Goal: Information Seeking & Learning: Find contact information

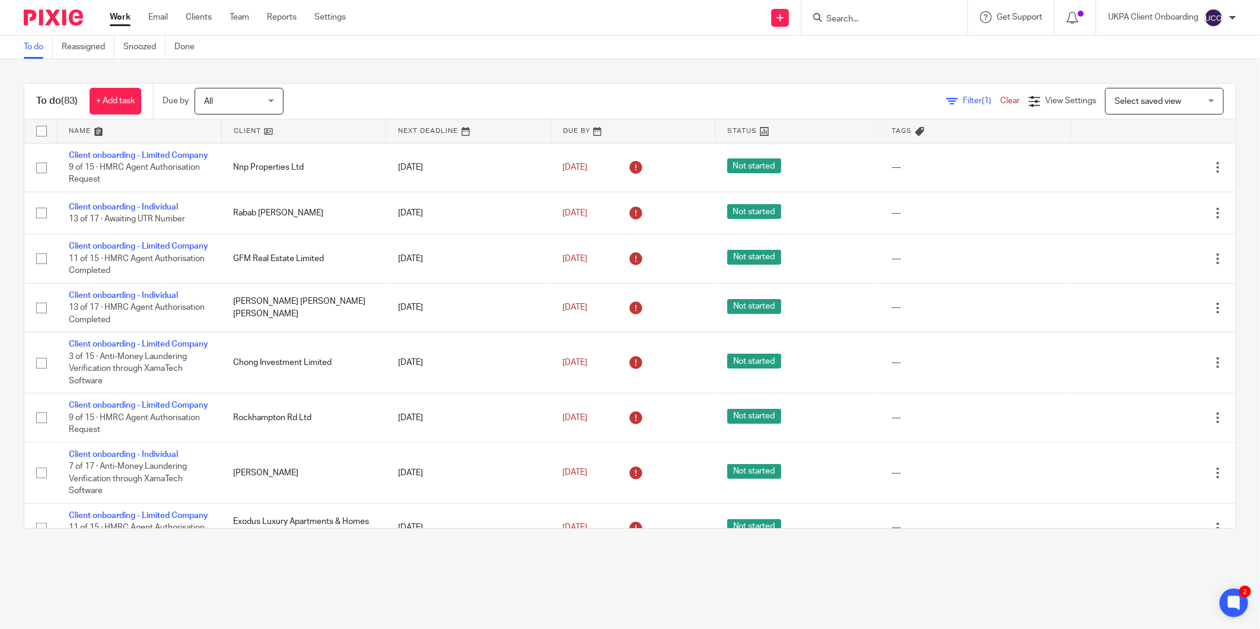
click at [866, 12] on form at bounding box center [888, 17] width 126 height 15
click at [847, 17] on input "Search" at bounding box center [878, 19] width 107 height 11
paste input "[EMAIL_ADDRESS][DOMAIN_NAME]"
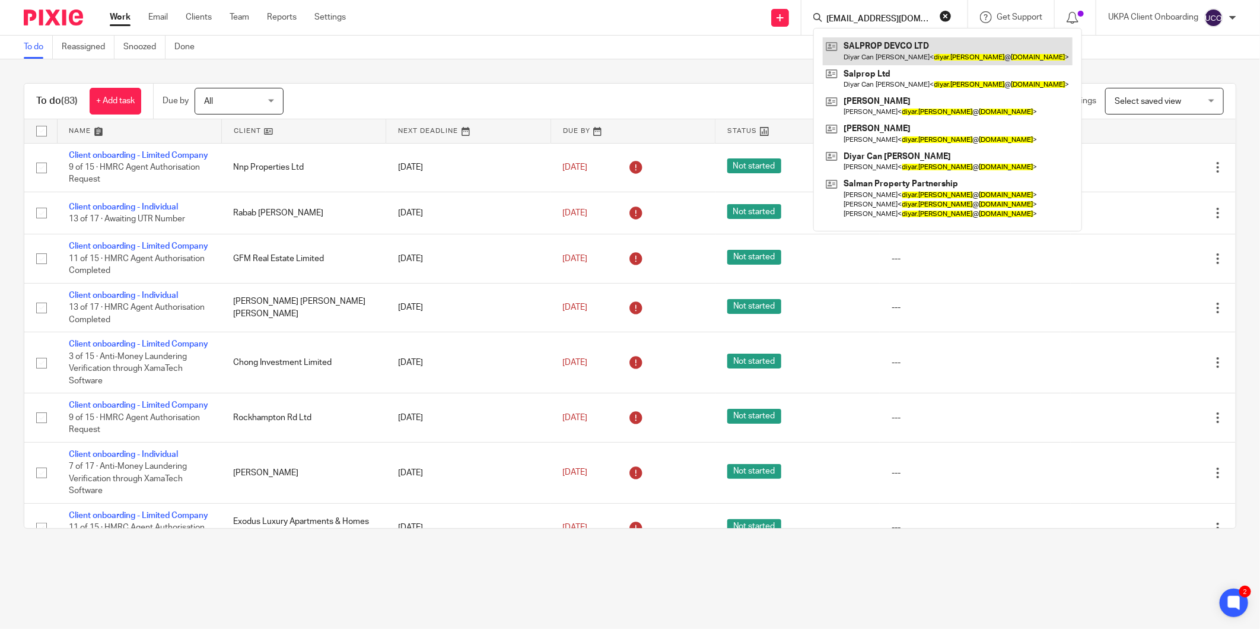
type input "[EMAIL_ADDRESS][DOMAIN_NAME]"
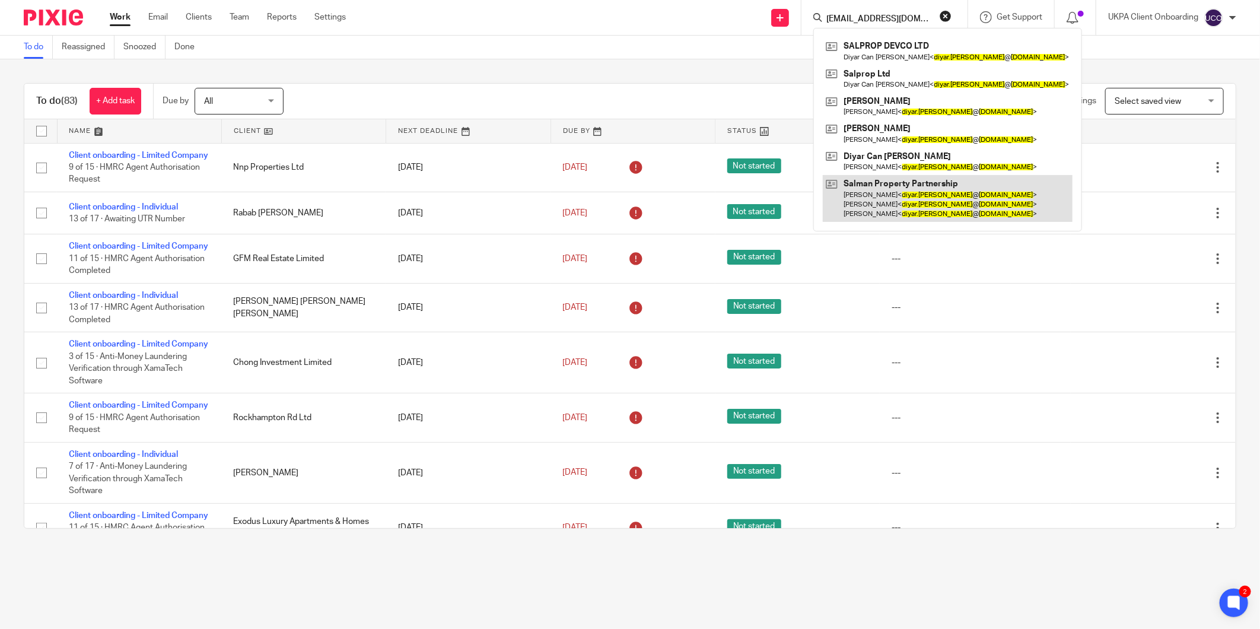
drag, startPoint x: 879, startPoint y: 139, endPoint x: 855, endPoint y: 193, distance: 58.9
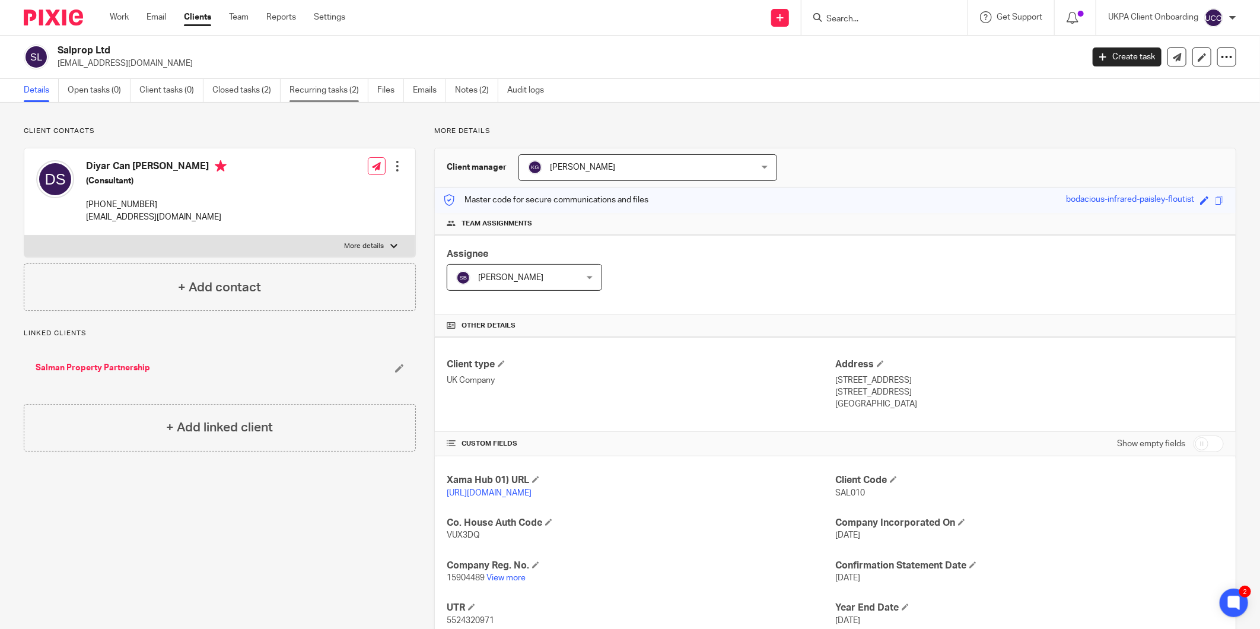
click at [333, 98] on link "Recurring tasks (2)" at bounding box center [328, 90] width 79 height 23
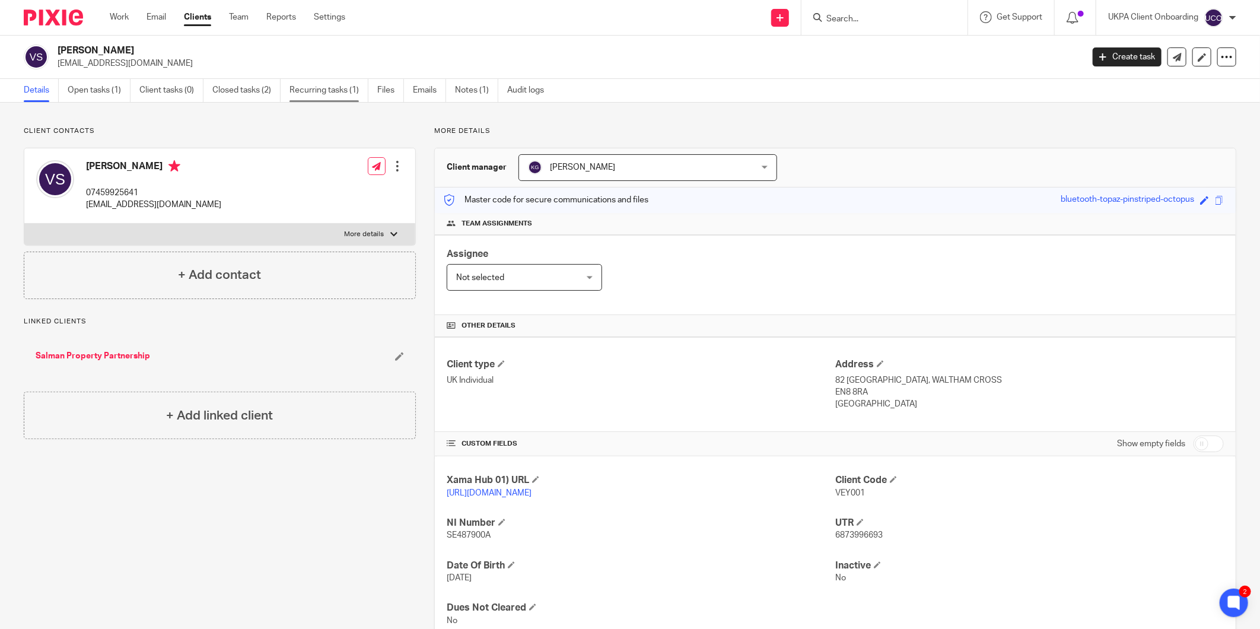
click at [340, 93] on link "Recurring tasks (1)" at bounding box center [328, 90] width 79 height 23
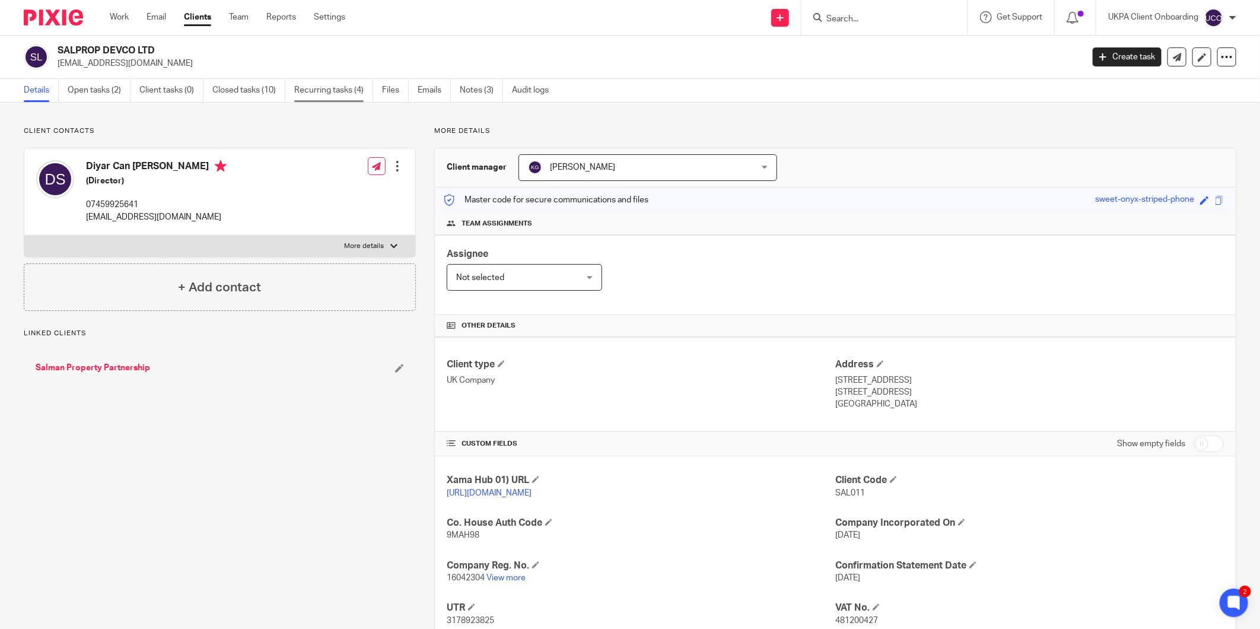
click at [338, 95] on link "Recurring tasks (4)" at bounding box center [333, 90] width 79 height 23
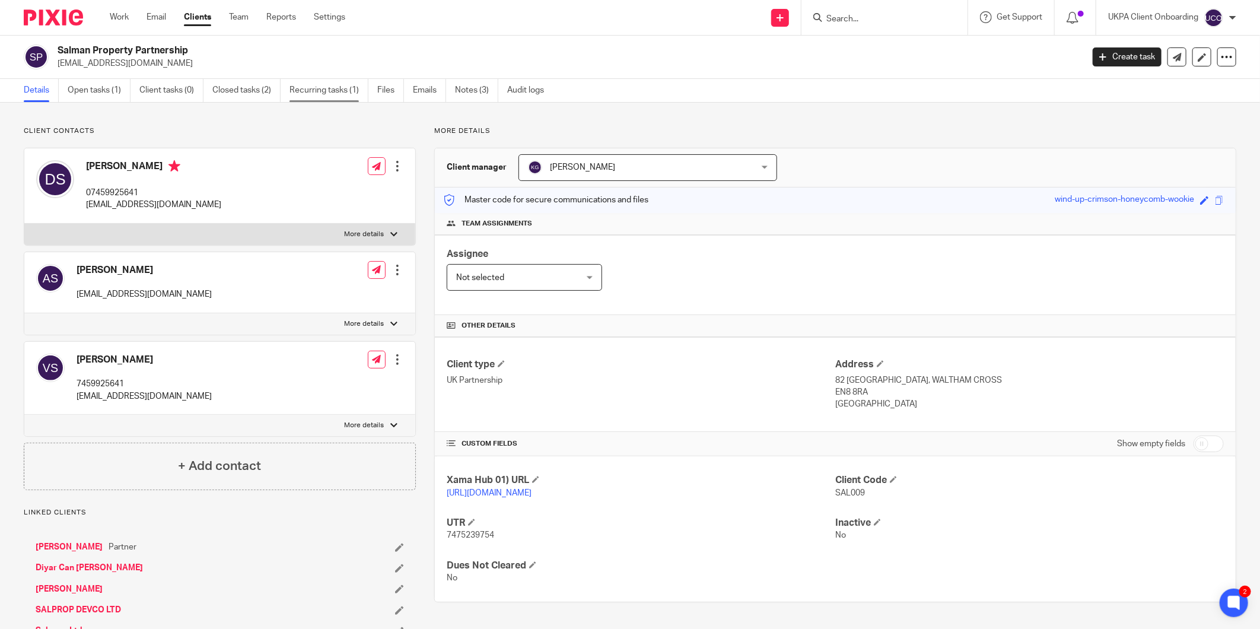
click at [334, 88] on link "Recurring tasks (1)" at bounding box center [328, 90] width 79 height 23
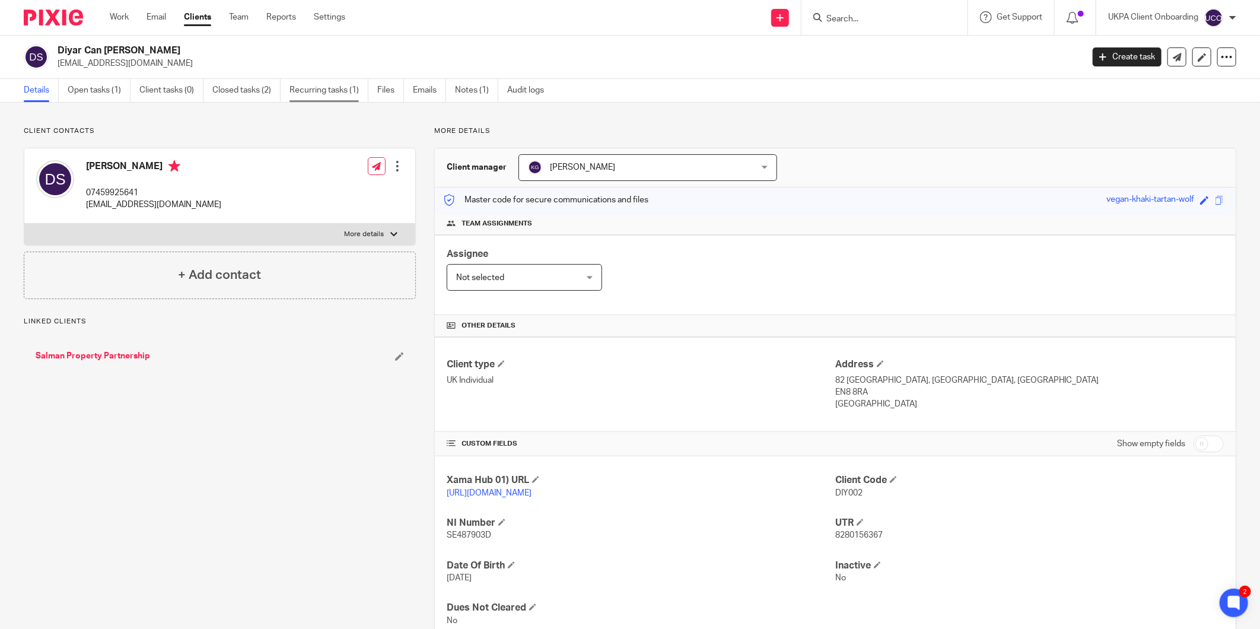
click at [350, 95] on link "Recurring tasks (1)" at bounding box center [328, 90] width 79 height 23
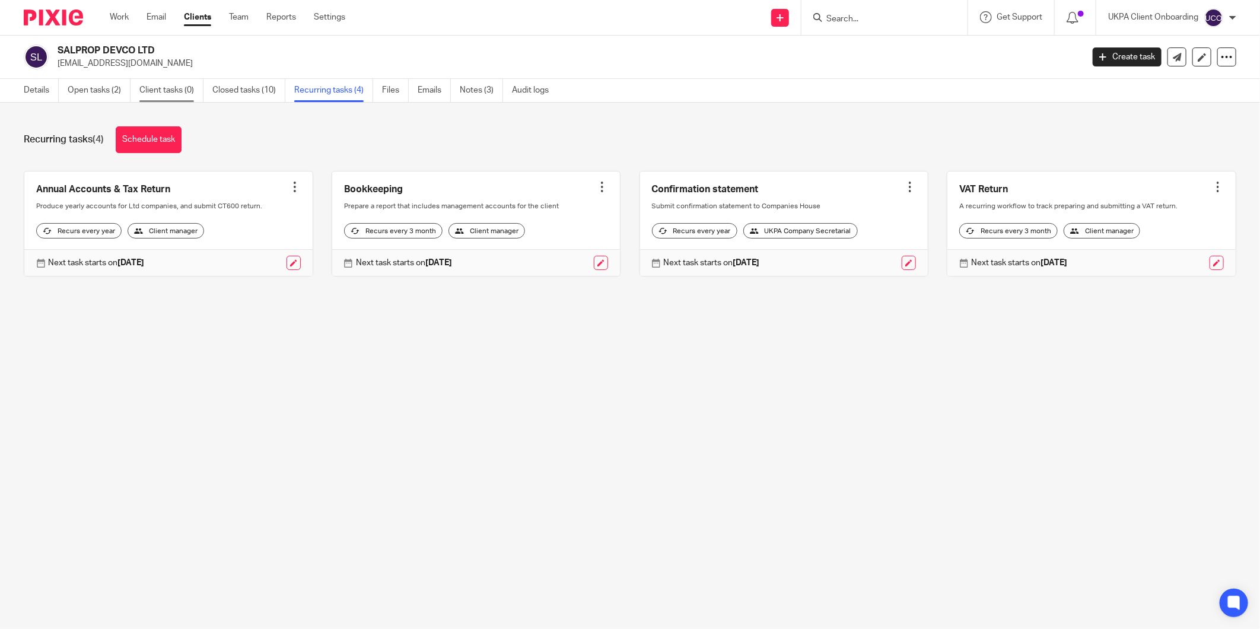
click at [144, 99] on link "Client tasks (0)" at bounding box center [171, 90] width 64 height 23
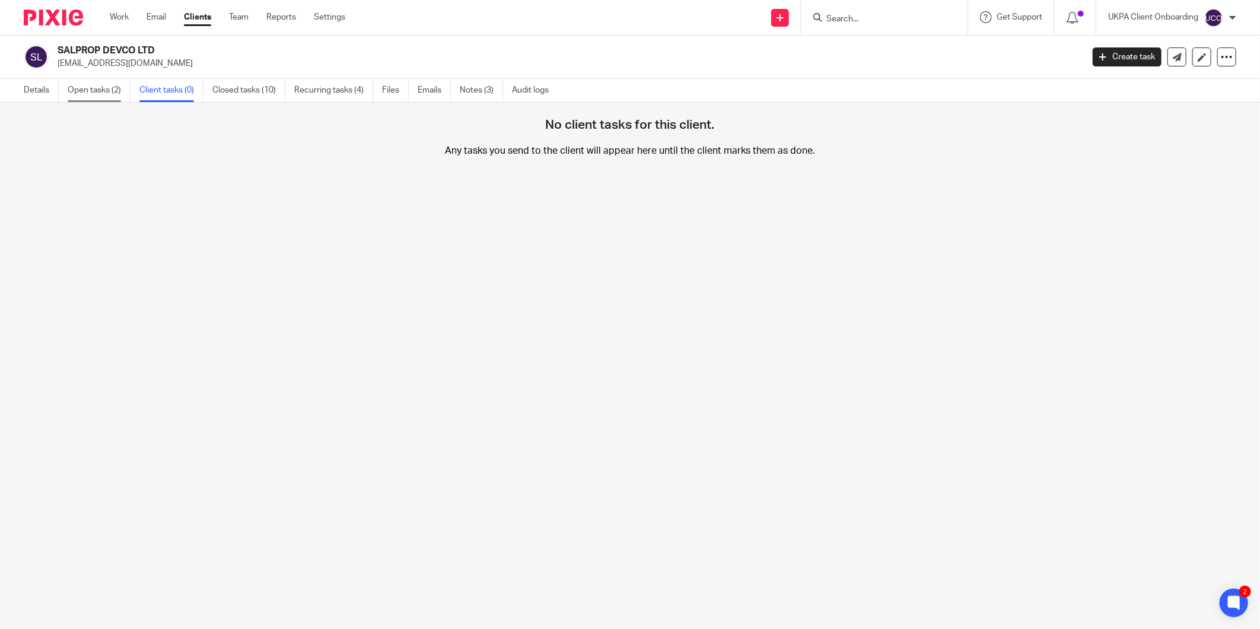
click at [117, 83] on link "Open tasks (2)" at bounding box center [99, 90] width 63 height 23
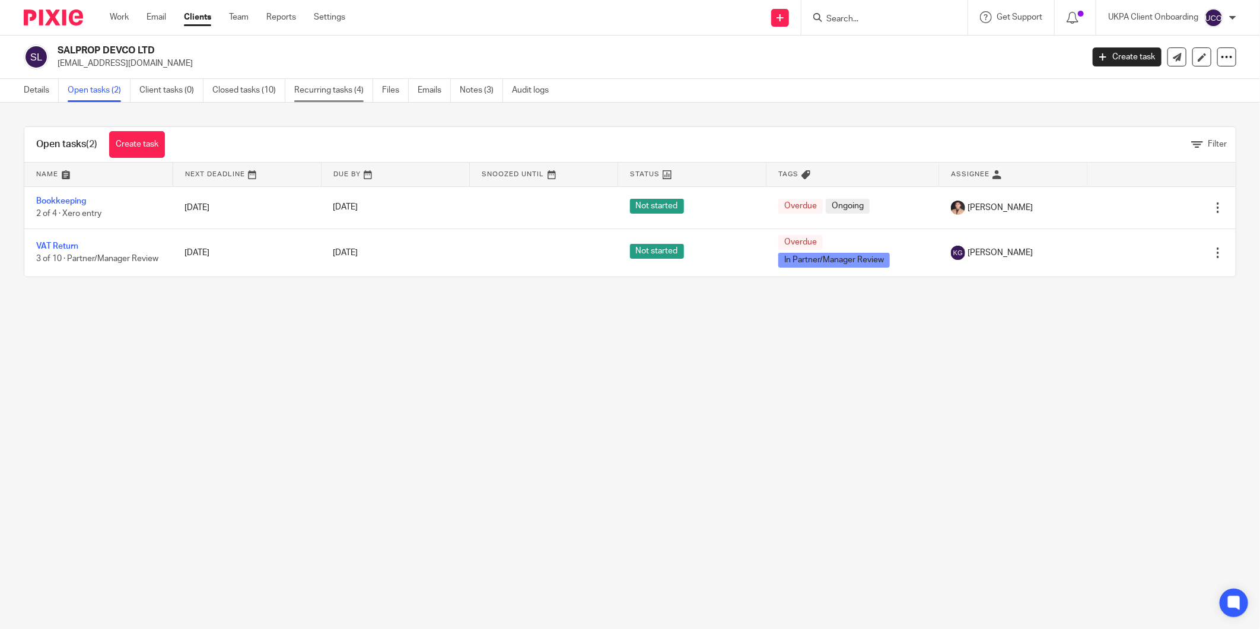
click at [313, 91] on link "Recurring tasks (4)" at bounding box center [333, 90] width 79 height 23
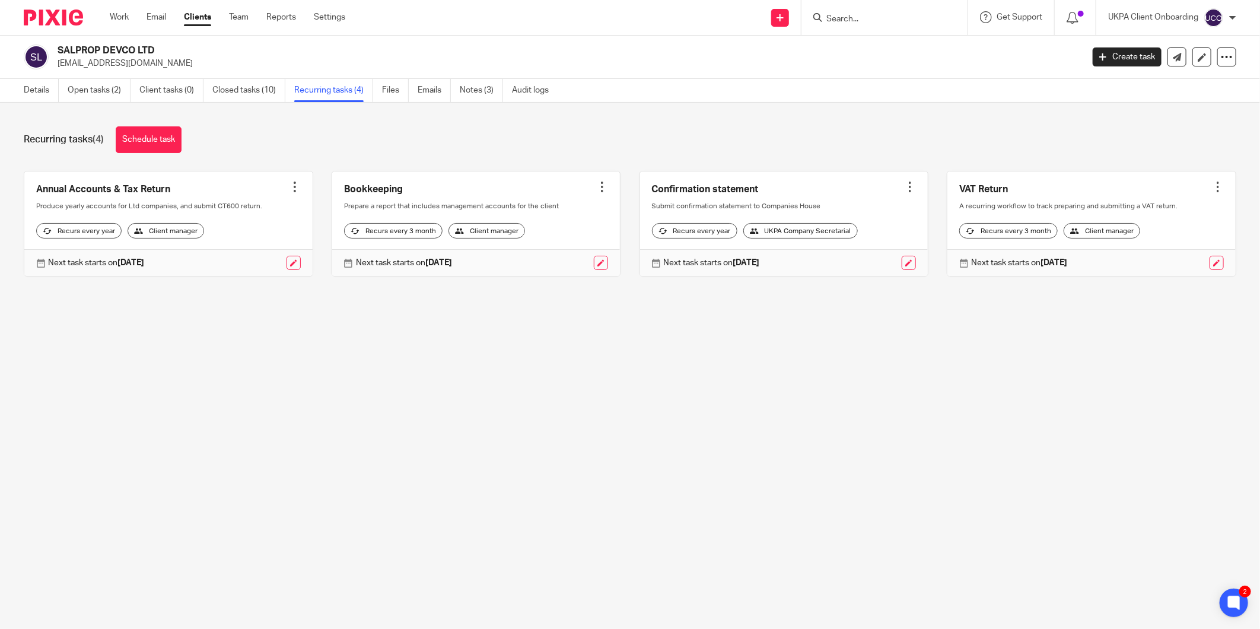
click at [904, 187] on div at bounding box center [910, 187] width 12 height 12
click at [850, 258] on span "Cancel schedule" at bounding box center [851, 262] width 62 height 8
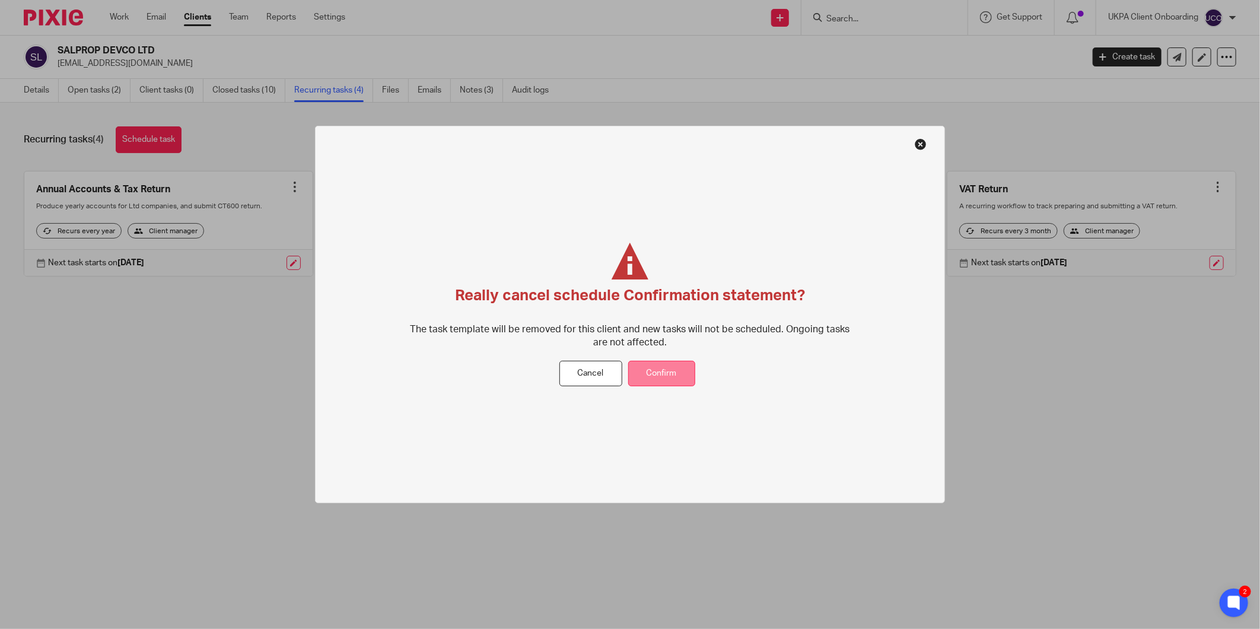
click at [681, 371] on button "Confirm" at bounding box center [661, 373] width 67 height 25
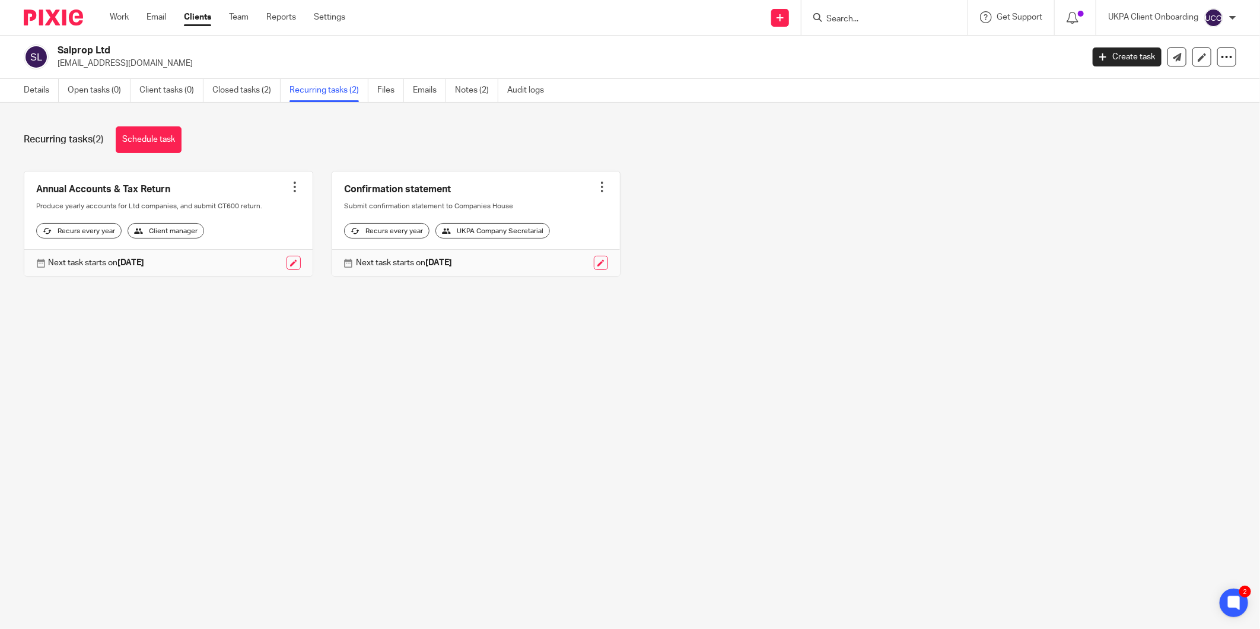
click at [596, 186] on div at bounding box center [602, 187] width 12 height 12
click at [546, 259] on span "Cancel schedule" at bounding box center [549, 262] width 62 height 8
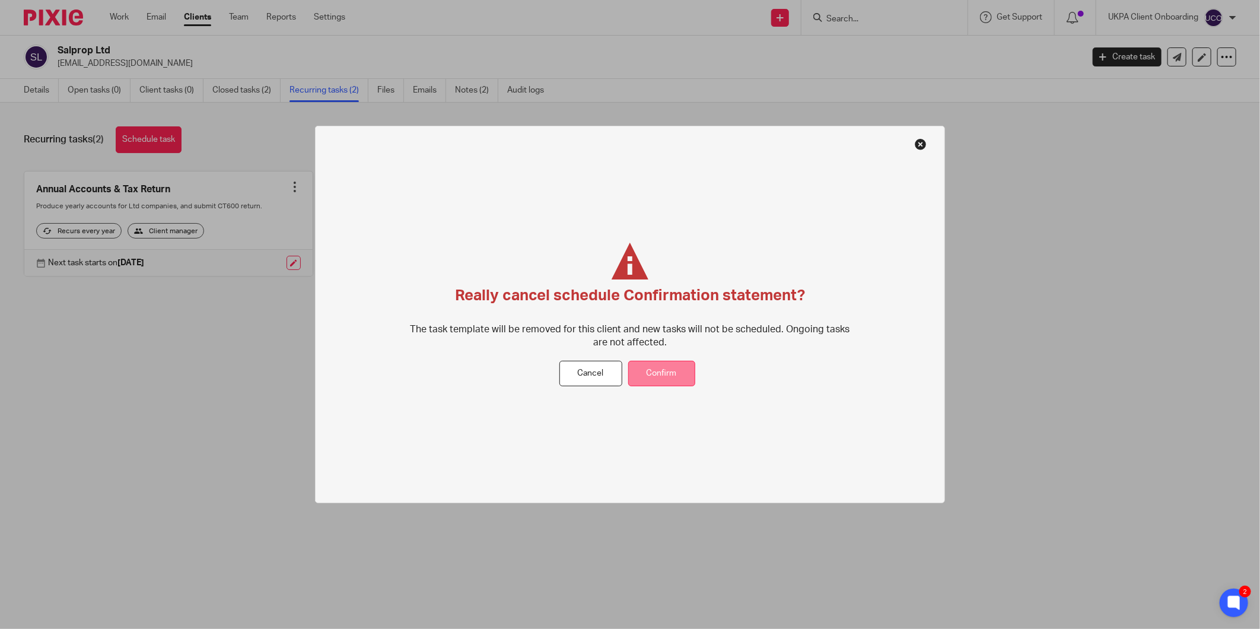
click at [677, 377] on button "Confirm" at bounding box center [661, 373] width 67 height 25
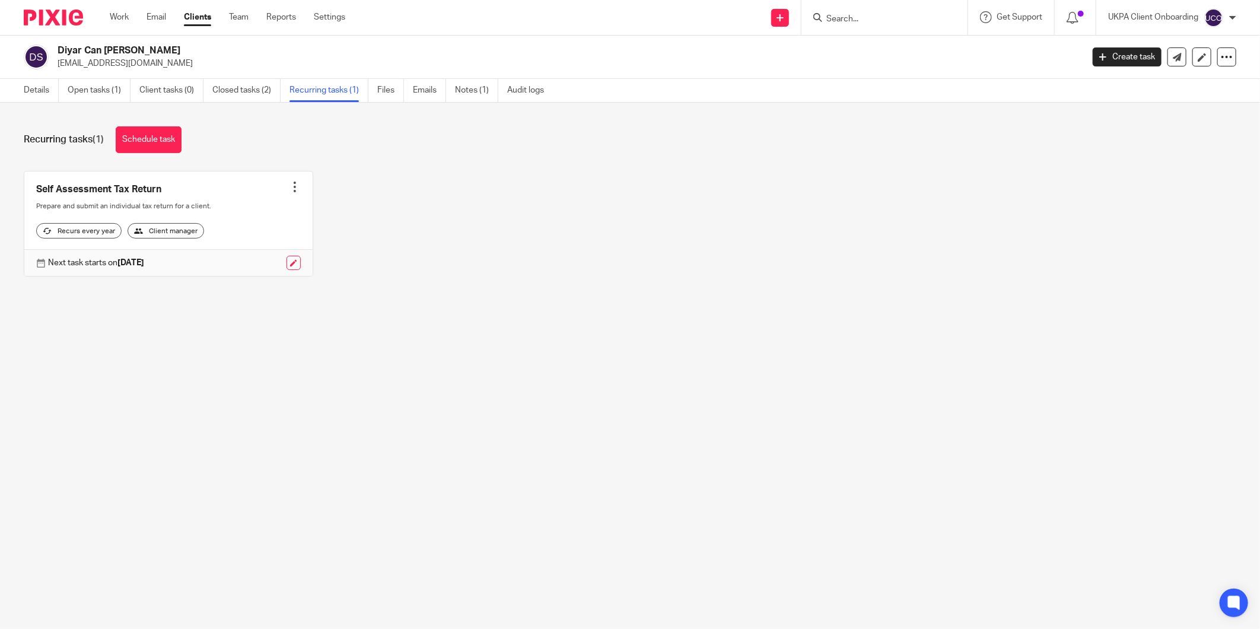
click at [866, 30] on div at bounding box center [884, 17] width 166 height 35
click at [866, 21] on input "Search" at bounding box center [878, 19] width 107 height 11
paste input "[EMAIL_ADDRESS][DOMAIN_NAME]"
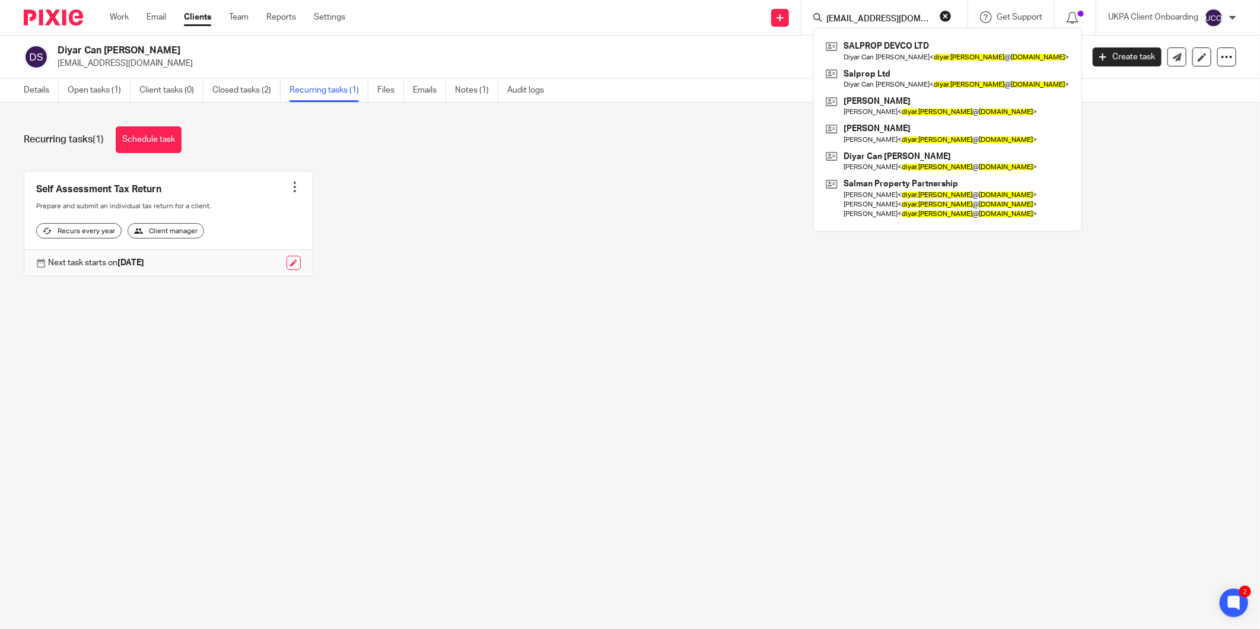
type input "[EMAIL_ADDRESS][DOMAIN_NAME]"
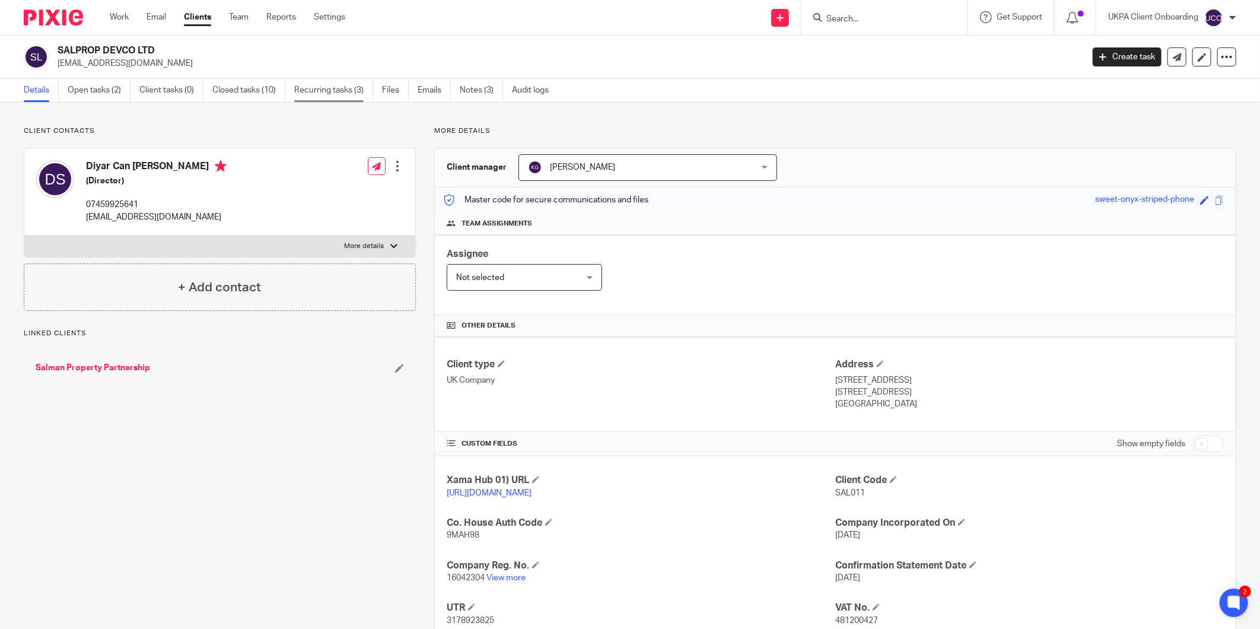
click at [342, 91] on link "Recurring tasks (3)" at bounding box center [333, 90] width 79 height 23
click at [340, 95] on link "Recurring tasks (1)" at bounding box center [328, 90] width 79 height 23
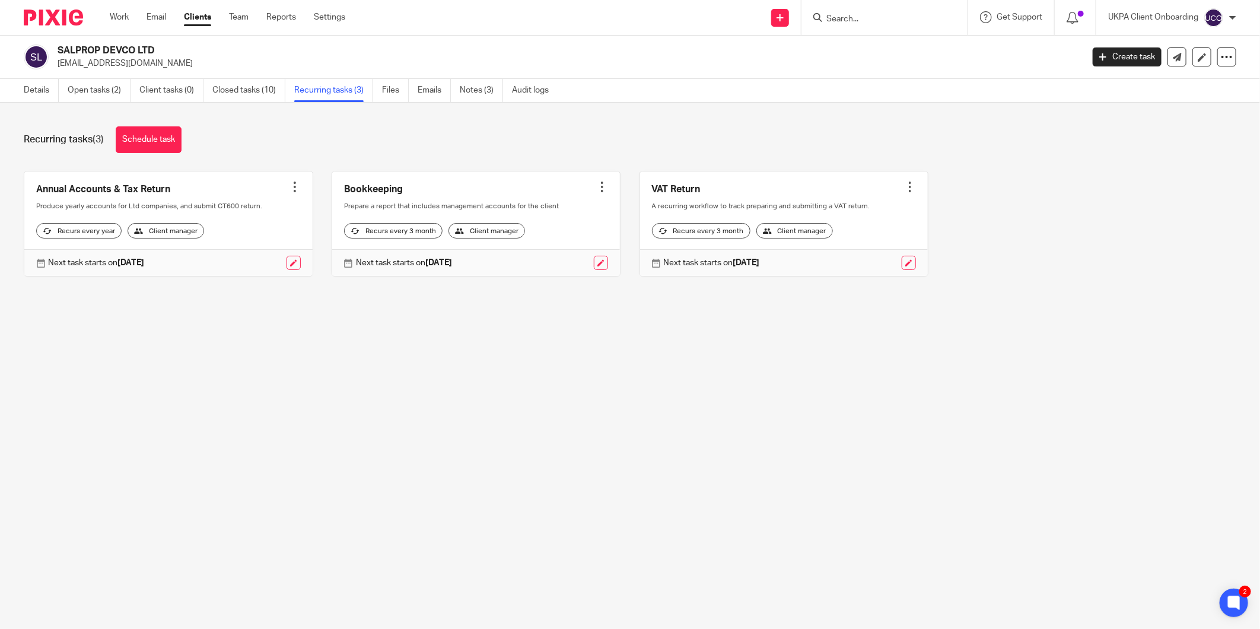
click at [84, 51] on h2 "SALPROP DEVCO LTD" at bounding box center [465, 50] width 814 height 12
copy div "SALPROP DEVCO LTD"
click at [481, 95] on link "Notes (3)" at bounding box center [481, 90] width 43 height 23
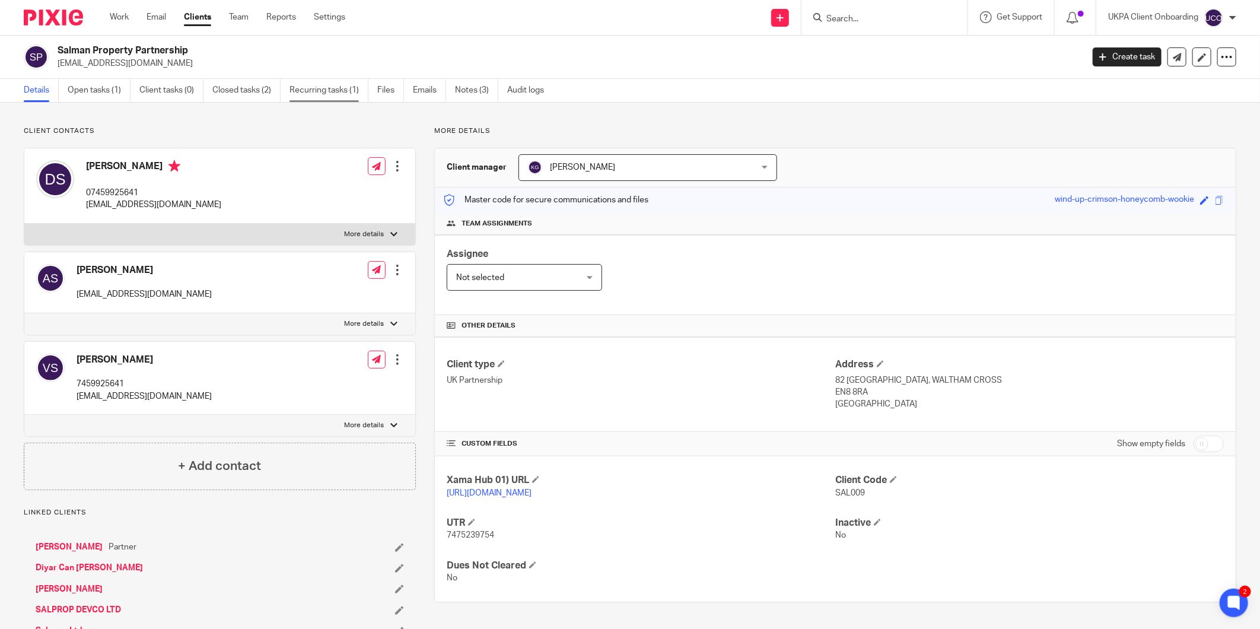
click at [354, 92] on link "Recurring tasks (1)" at bounding box center [328, 90] width 79 height 23
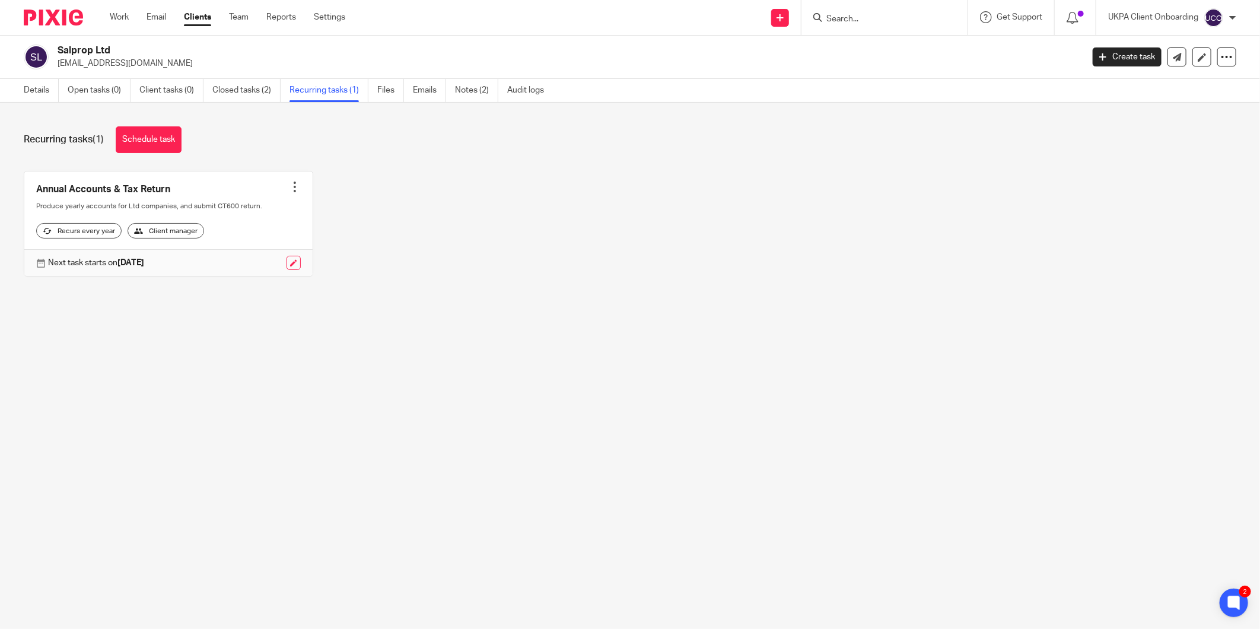
click at [113, 50] on h2 "Salprop Ltd" at bounding box center [465, 50] width 814 height 12
copy div "Salprop Ltd"
click at [466, 97] on link "Notes (2)" at bounding box center [476, 90] width 43 height 23
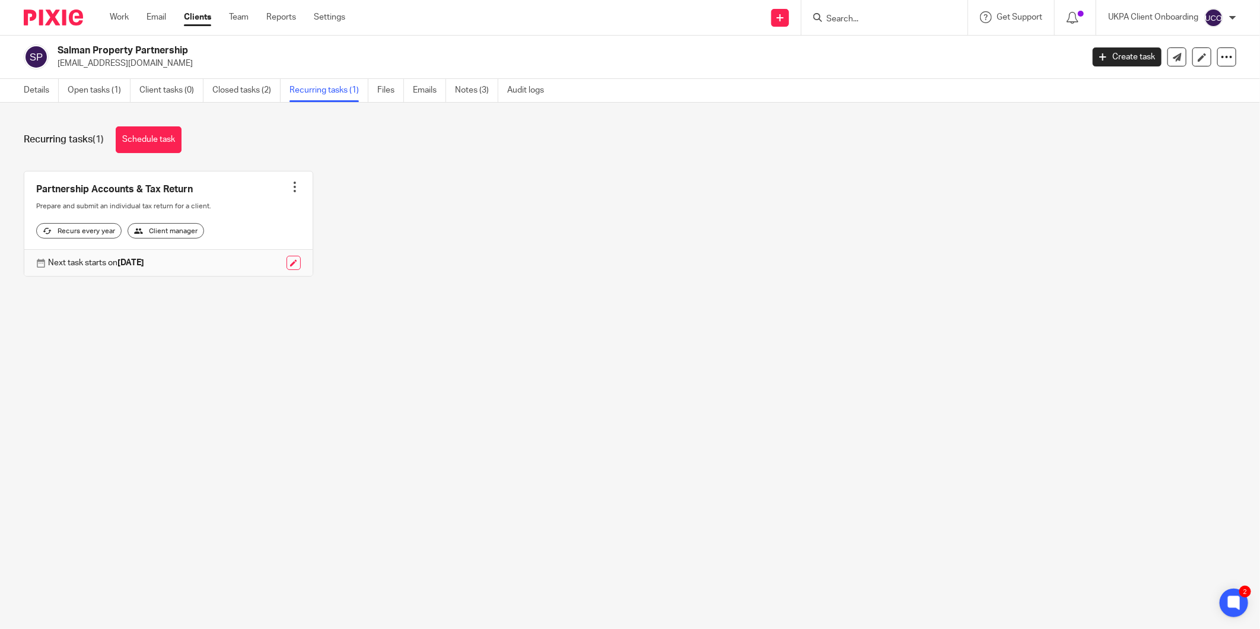
click at [61, 58] on p "[EMAIL_ADDRESS][DOMAIN_NAME]" at bounding box center [566, 64] width 1017 height 12
drag, startPoint x: 61, startPoint y: 57, endPoint x: 63, endPoint y: 50, distance: 6.9
click at [63, 50] on h2 "Salman Property Partnership" at bounding box center [465, 50] width 814 height 12
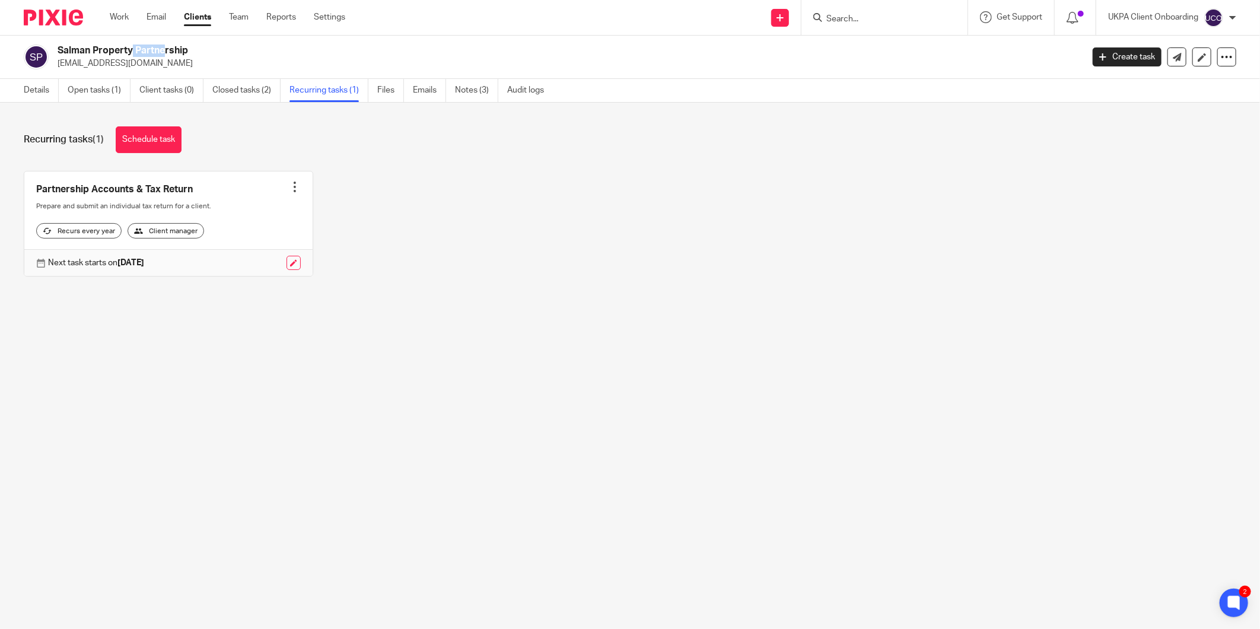
click at [63, 50] on h2 "Salman Property Partnership" at bounding box center [465, 50] width 814 height 12
copy div "Salman Property Partnership"
click at [494, 89] on link "Notes (3)" at bounding box center [476, 90] width 43 height 23
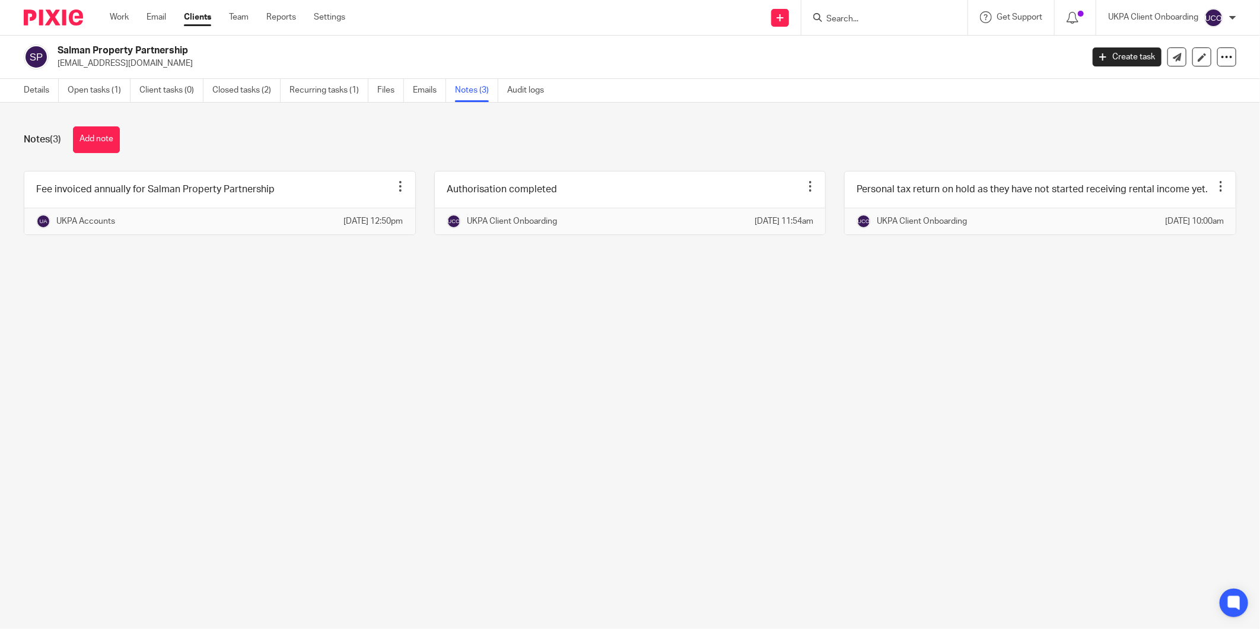
click at [119, 148] on button "Add note" at bounding box center [96, 139] width 47 height 27
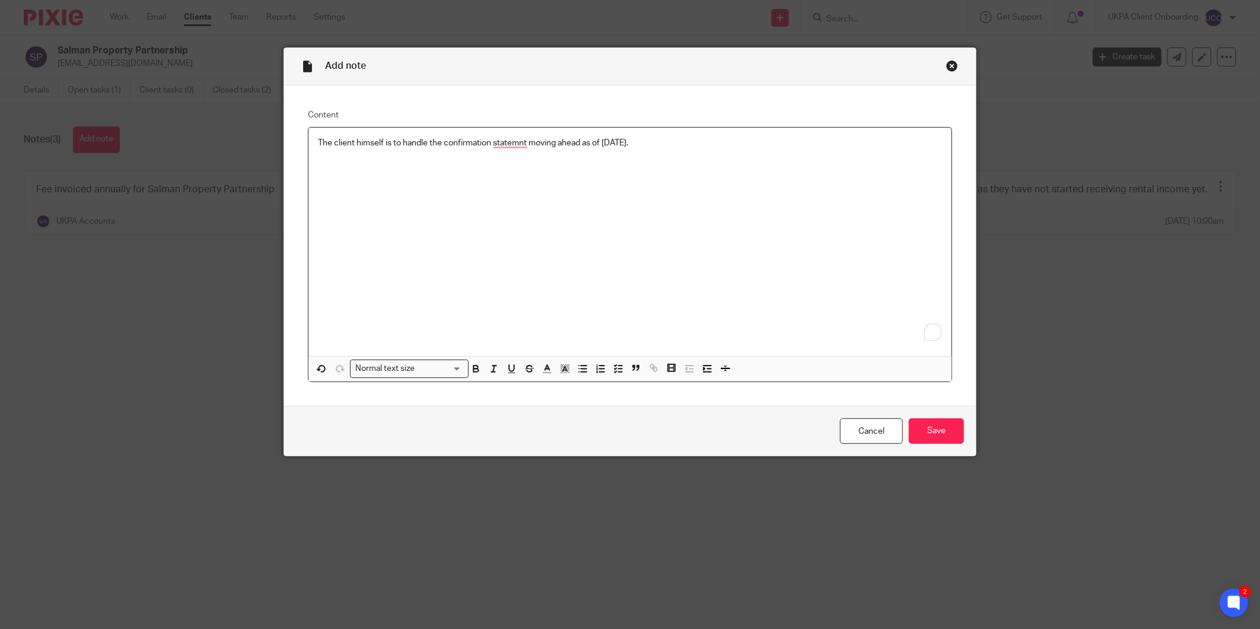
click at [349, 145] on p "The client himself is to handle the confirmation statemnt moving ahead as of [D…" at bounding box center [630, 143] width 624 height 12
click at [562, 180] on div "The client emailed saying he himself is to handle the confirmation statemnt mov…" at bounding box center [629, 241] width 643 height 228
click at [582, 147] on p "The client emailed saying he himself is to handle the confirmation statemnt mov…" at bounding box center [630, 143] width 624 height 12
click at [668, 196] on div "The client emailed saying he himself is to handle the confirmation statement mo…" at bounding box center [629, 241] width 643 height 228
click at [434, 141] on p "The client emailed saying he himself is to handle the confirmation statement mo…" at bounding box center [630, 143] width 624 height 12
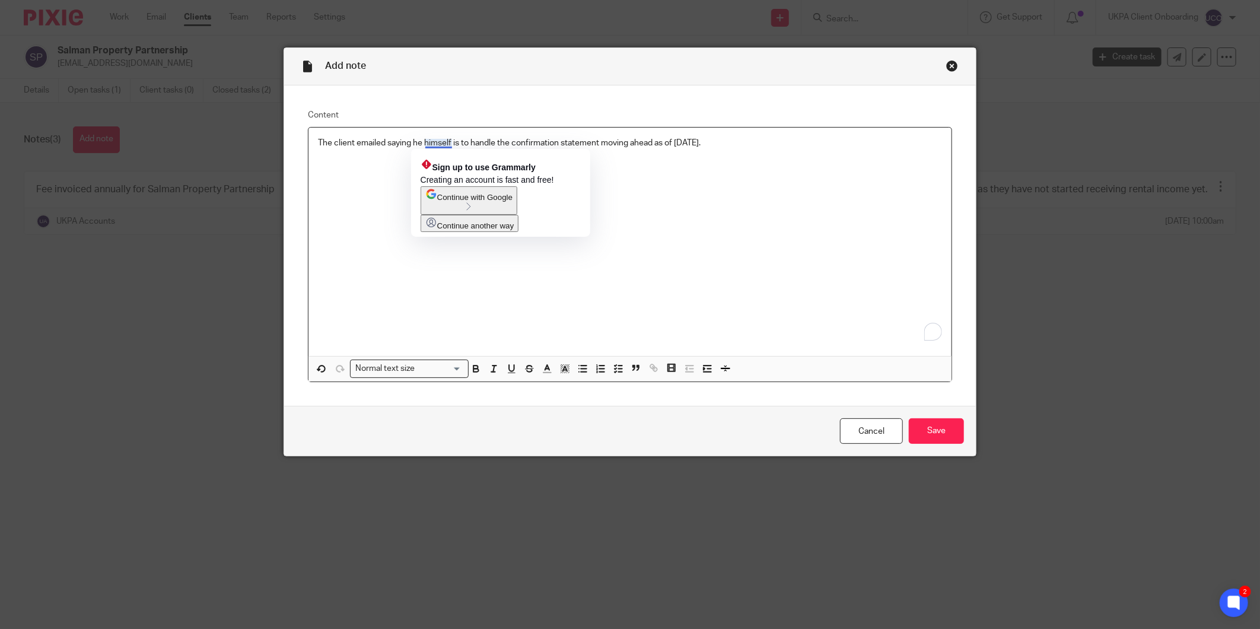
click at [665, 192] on div "The client emailed saying he himself is to handle the confirmation statement mo…" at bounding box center [629, 241] width 643 height 228
click at [643, 141] on p "The client emailed saying he himself is to handle the confirmation statement mo…" at bounding box center [630, 143] width 624 height 12
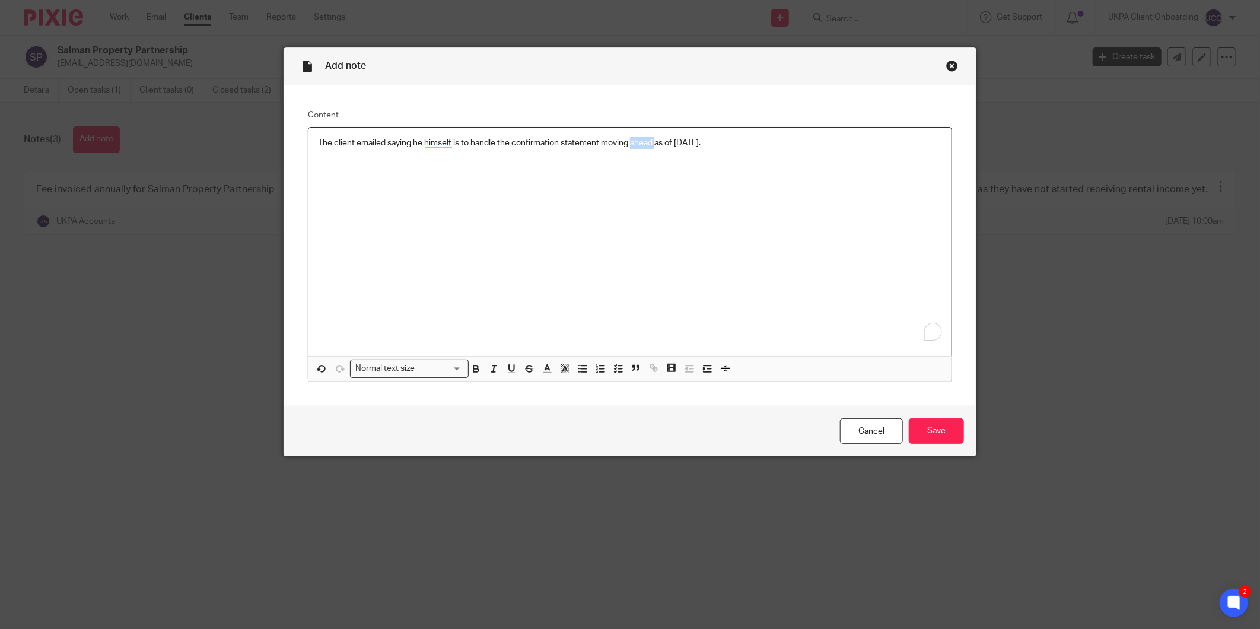
click at [643, 141] on p "The client emailed saying he himself is to handle the confirmation statement mo…" at bounding box center [630, 143] width 624 height 12
copy p "The client emailed saying he himself is to handle the confirmation statement mo…"
click at [932, 431] on input "Save" at bounding box center [935, 430] width 55 height 25
click at [920, 435] on input "Save" at bounding box center [935, 430] width 55 height 25
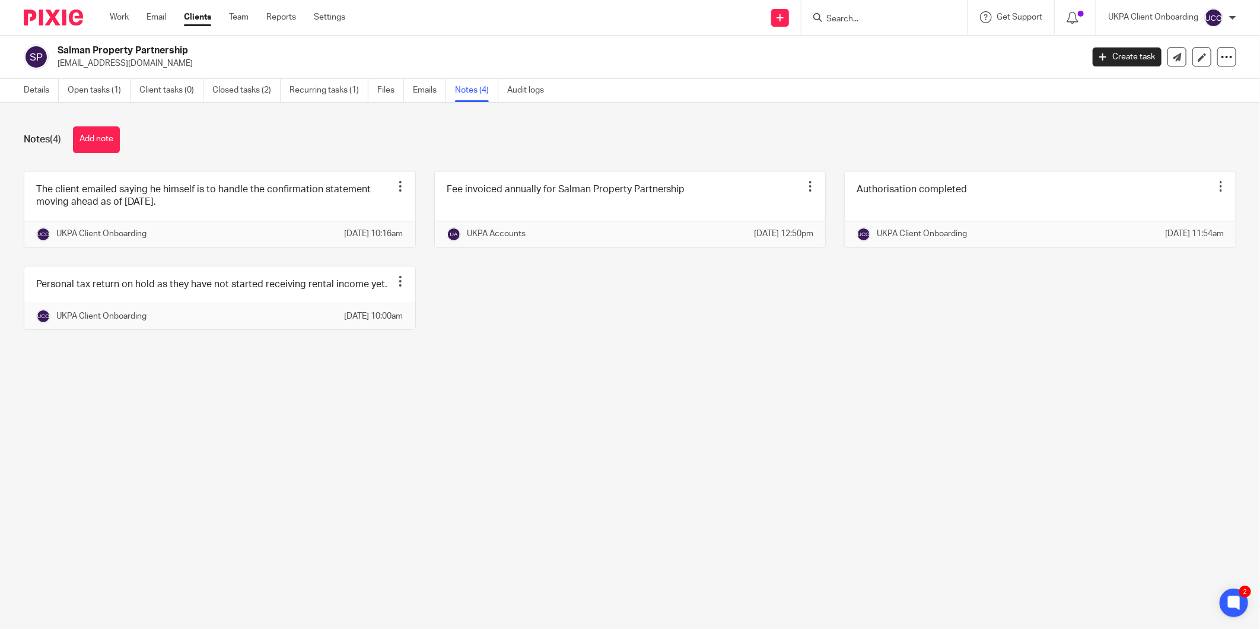
click at [891, 12] on form at bounding box center [888, 17] width 126 height 15
click at [840, 25] on div at bounding box center [884, 17] width 166 height 35
click at [840, 20] on input "Search" at bounding box center [878, 19] width 107 height 11
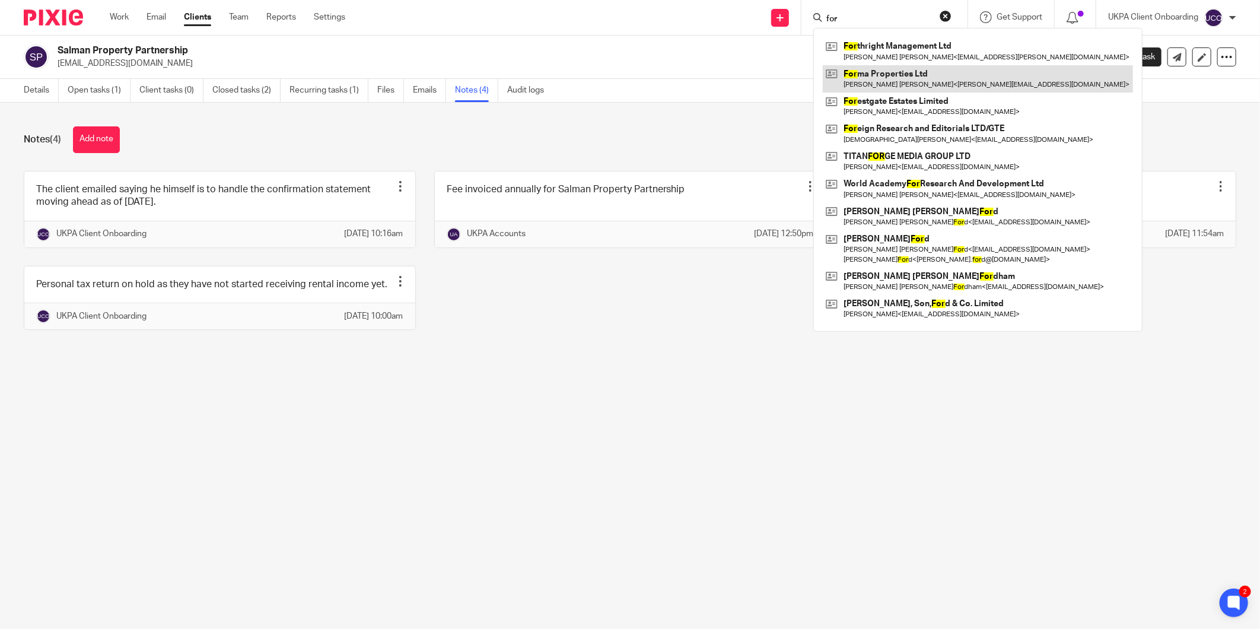
type input "for"
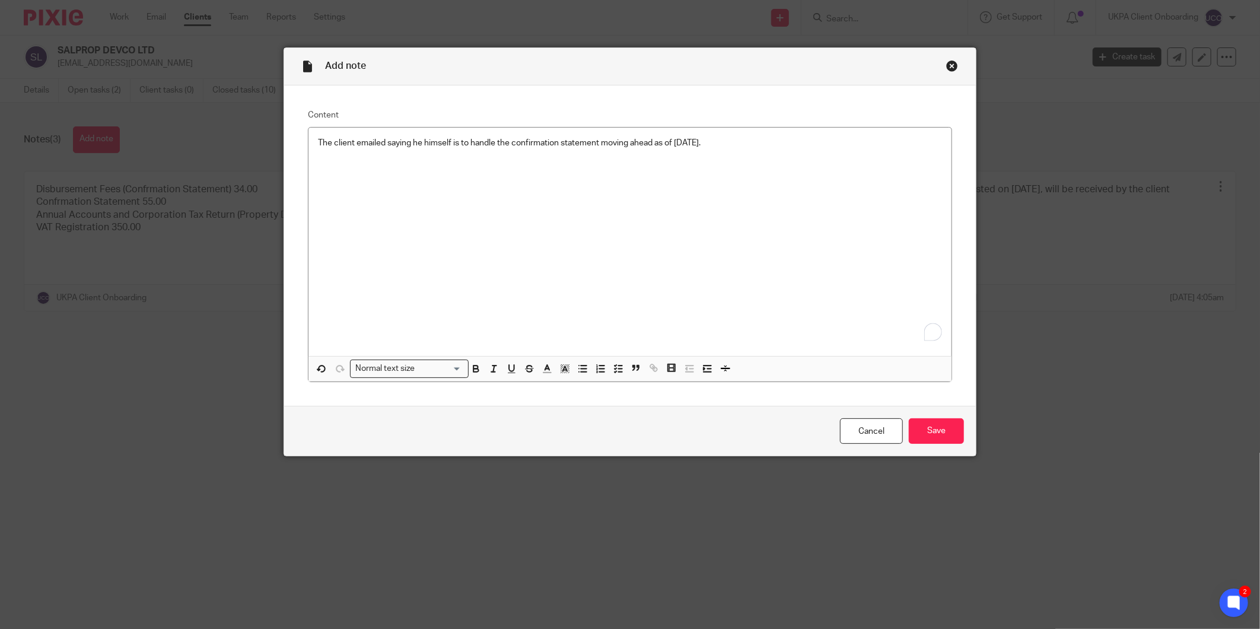
click at [948, 446] on div "Cancel Save" at bounding box center [629, 431] width 691 height 50
click at [940, 431] on input "Save" at bounding box center [935, 430] width 55 height 25
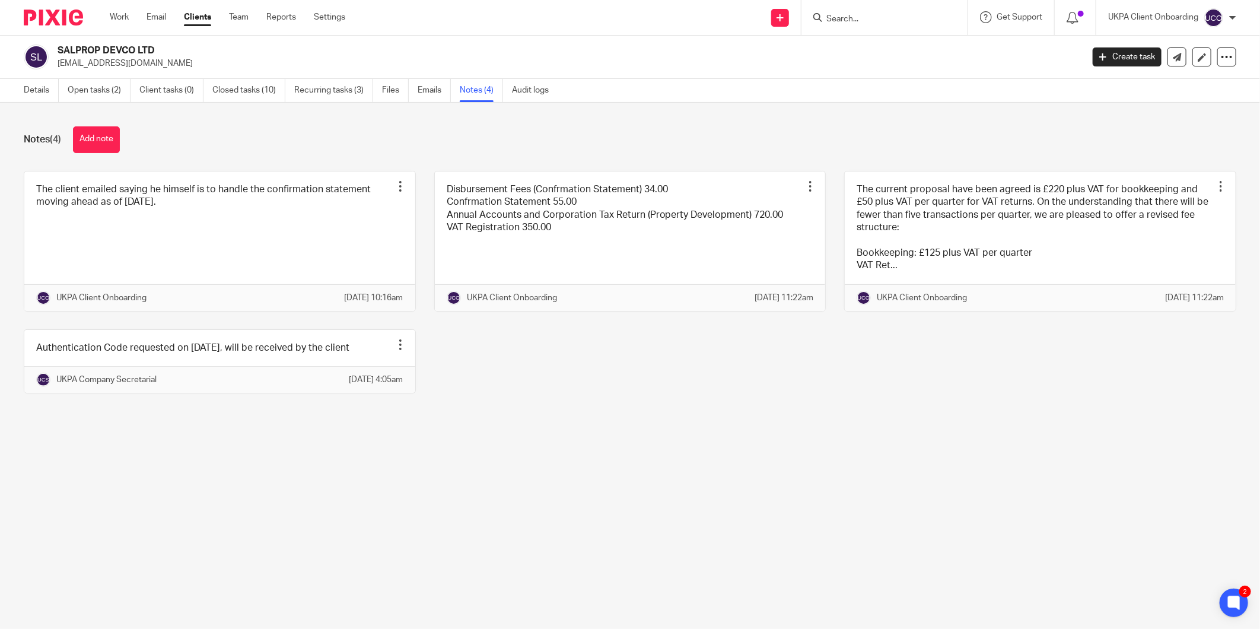
click at [779, 560] on main "SALPROP DEVCO LTD [EMAIL_ADDRESS][DOMAIN_NAME] Create task Update from Companie…" at bounding box center [630, 314] width 1260 height 629
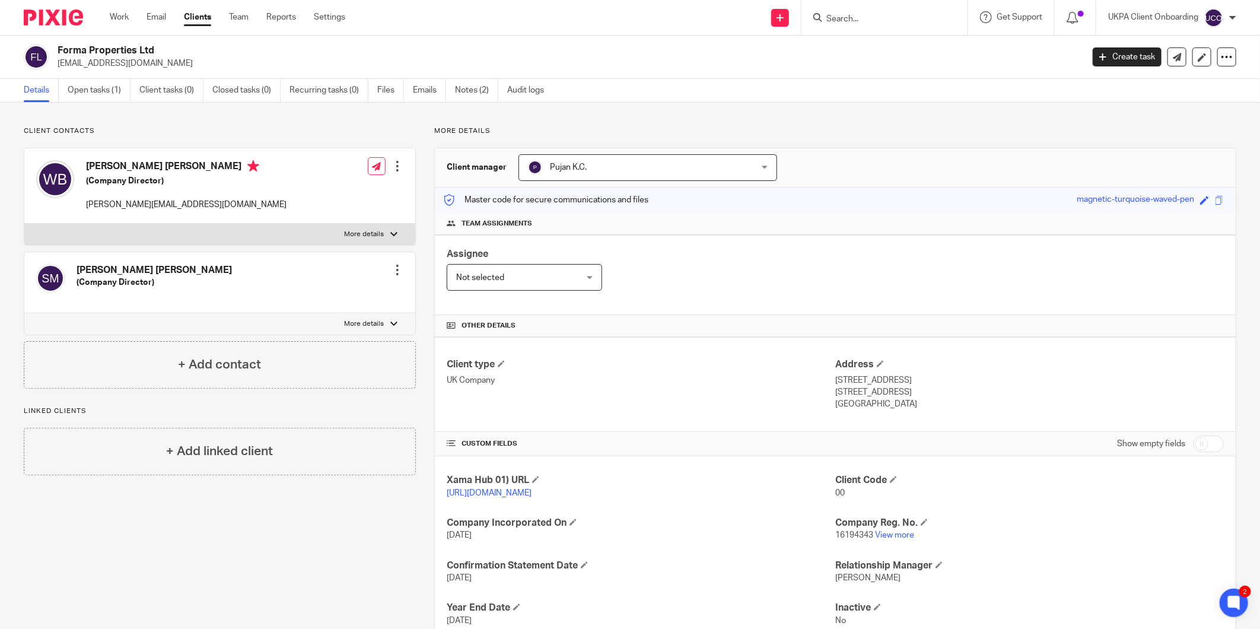
click at [147, 46] on h2 "Forma Properties Ltd" at bounding box center [465, 50] width 814 height 12
click at [146, 46] on h2 "Forma Properties Ltd" at bounding box center [465, 50] width 814 height 12
copy div "Forma Properties Ltd"
click at [849, 18] on input "Search" at bounding box center [878, 19] width 107 height 11
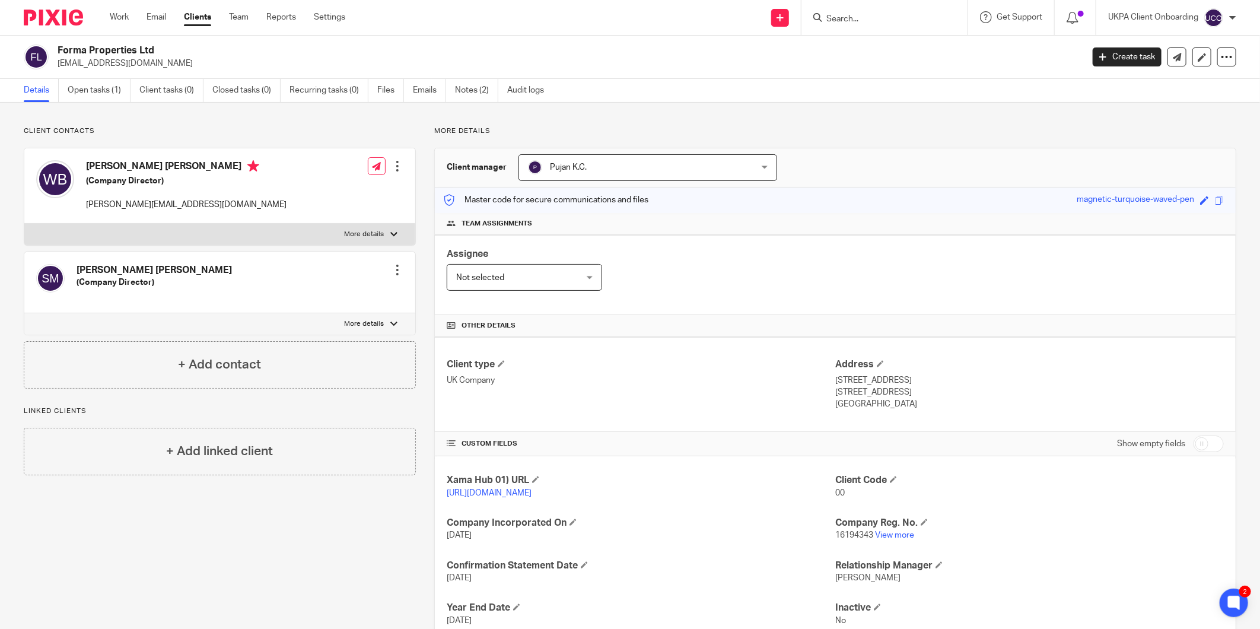
click at [146, 199] on p "[PERSON_NAME][EMAIL_ADDRESS][DOMAIN_NAME]" at bounding box center [186, 205] width 200 height 12
click at [145, 200] on p "[PERSON_NAME][EMAIL_ADDRESS][DOMAIN_NAME]" at bounding box center [186, 205] width 200 height 12
copy div "[PERSON_NAME][EMAIL_ADDRESS][DOMAIN_NAME]"
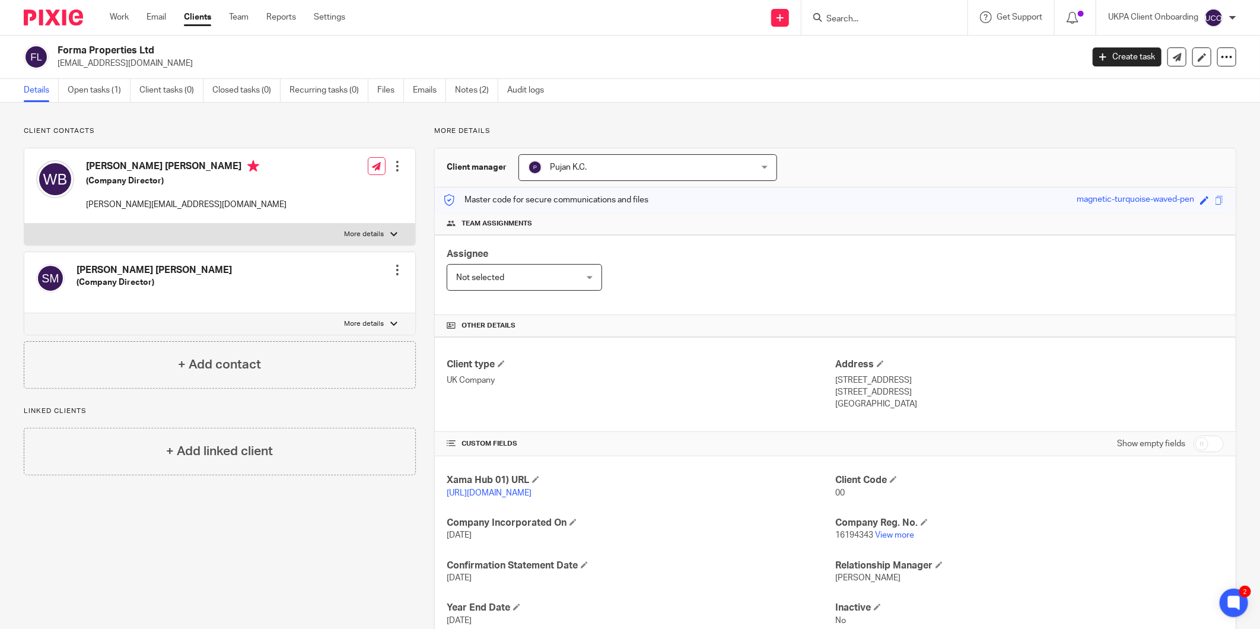
click at [855, 14] on input "Search" at bounding box center [878, 19] width 107 height 11
paste input "[PERSON_NAME][EMAIL_ADDRESS][DOMAIN_NAME]"
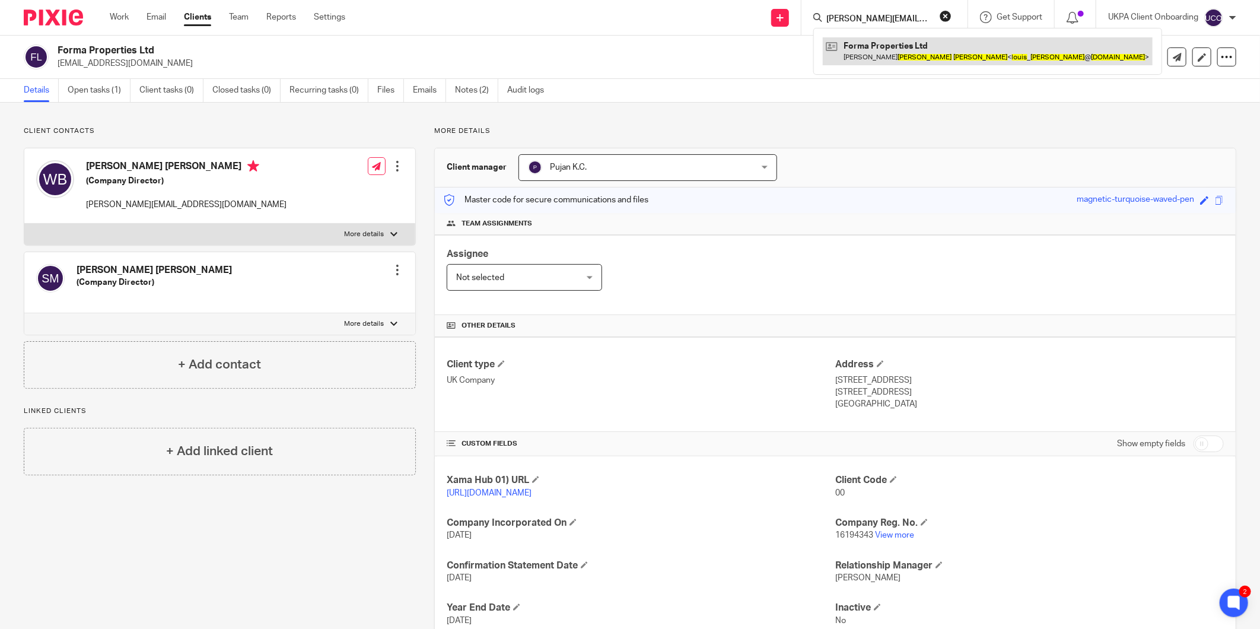
type input "[PERSON_NAME][EMAIL_ADDRESS][DOMAIN_NAME]"
drag, startPoint x: 860, startPoint y: 46, endPoint x: 136, endPoint y: 167, distance: 734.2
click at [136, 167] on h4 "[PERSON_NAME] [PERSON_NAME]" at bounding box center [186, 167] width 200 height 15
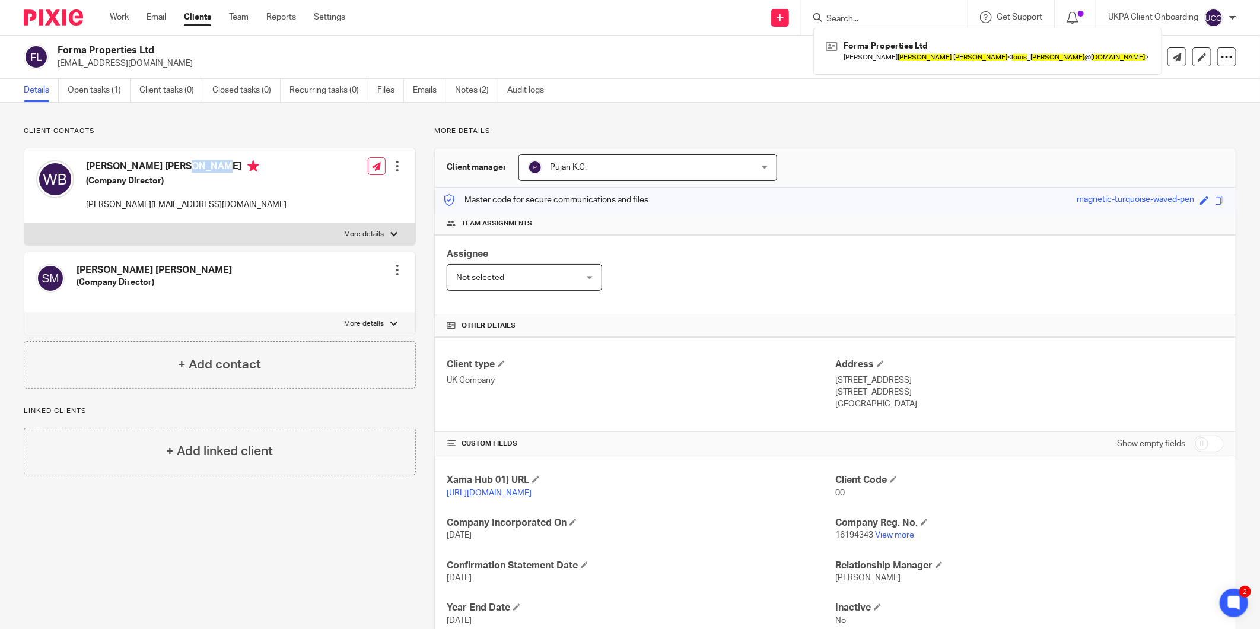
click at [136, 167] on h4 "[PERSON_NAME] [PERSON_NAME]" at bounding box center [186, 167] width 200 height 15
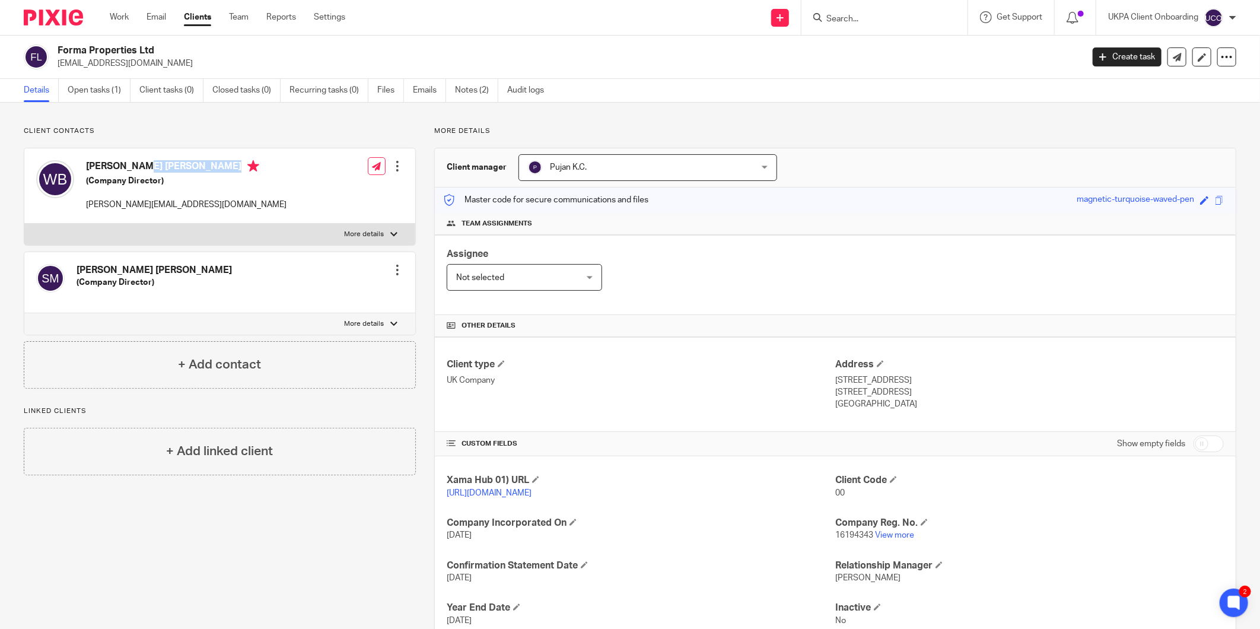
copy h4 "[PERSON_NAME] [PERSON_NAME]"
click at [840, 18] on input "Search" at bounding box center [878, 19] width 107 height 11
paste input "[PERSON_NAME] [PERSON_NAME]"
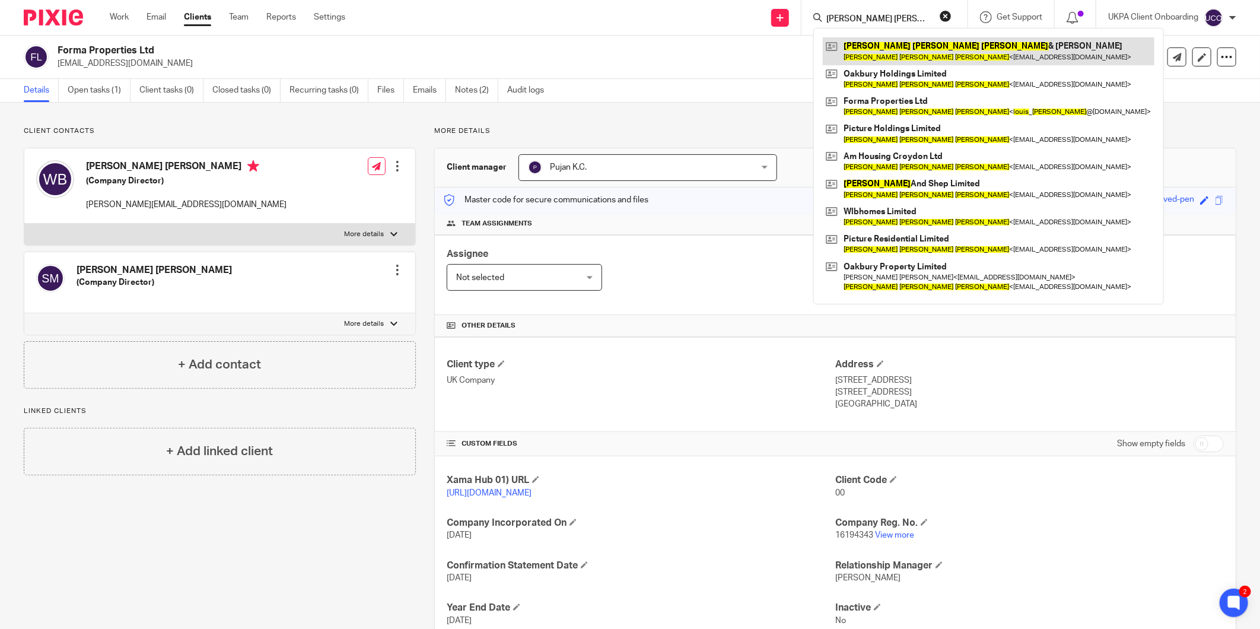
type input "[PERSON_NAME] [PERSON_NAME]"
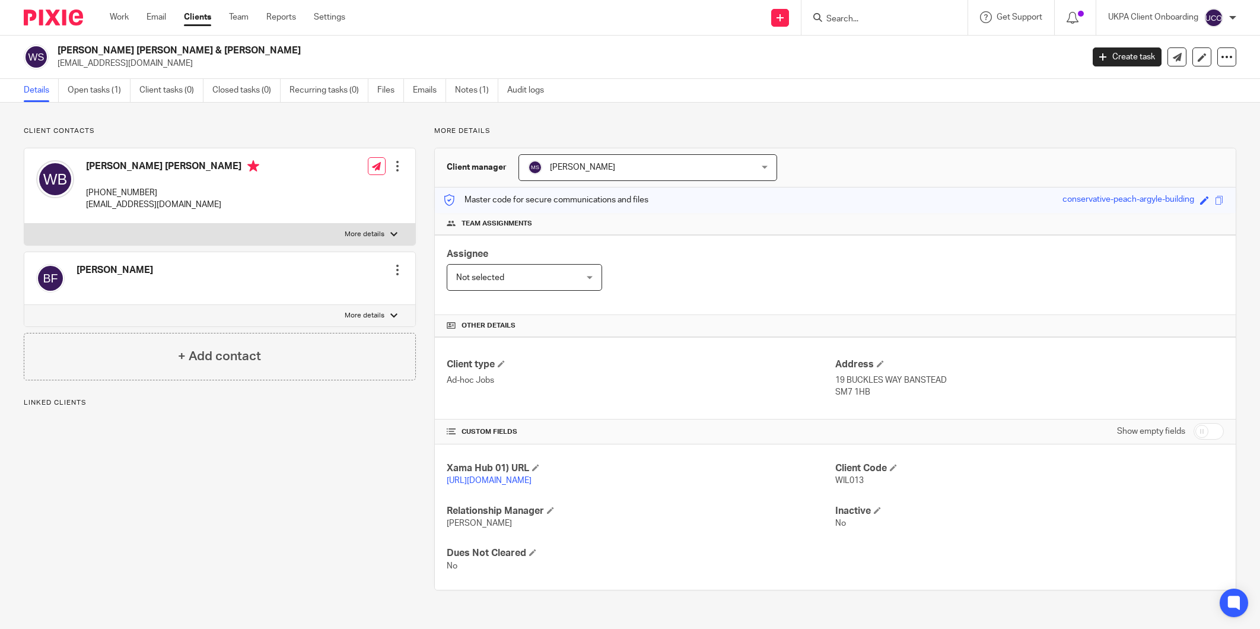
click at [97, 68] on p "info@pictureresidential.com" at bounding box center [566, 64] width 1017 height 12
drag, startPoint x: 0, startPoint y: 0, endPoint x: 97, endPoint y: 68, distance: 118.0
click at [97, 68] on p "info@pictureresidential.com" at bounding box center [566, 64] width 1017 height 12
click at [865, 20] on input "Search" at bounding box center [878, 19] width 107 height 11
paste input "[PERSON_NAME][EMAIL_ADDRESS][DOMAIN_NAME]"
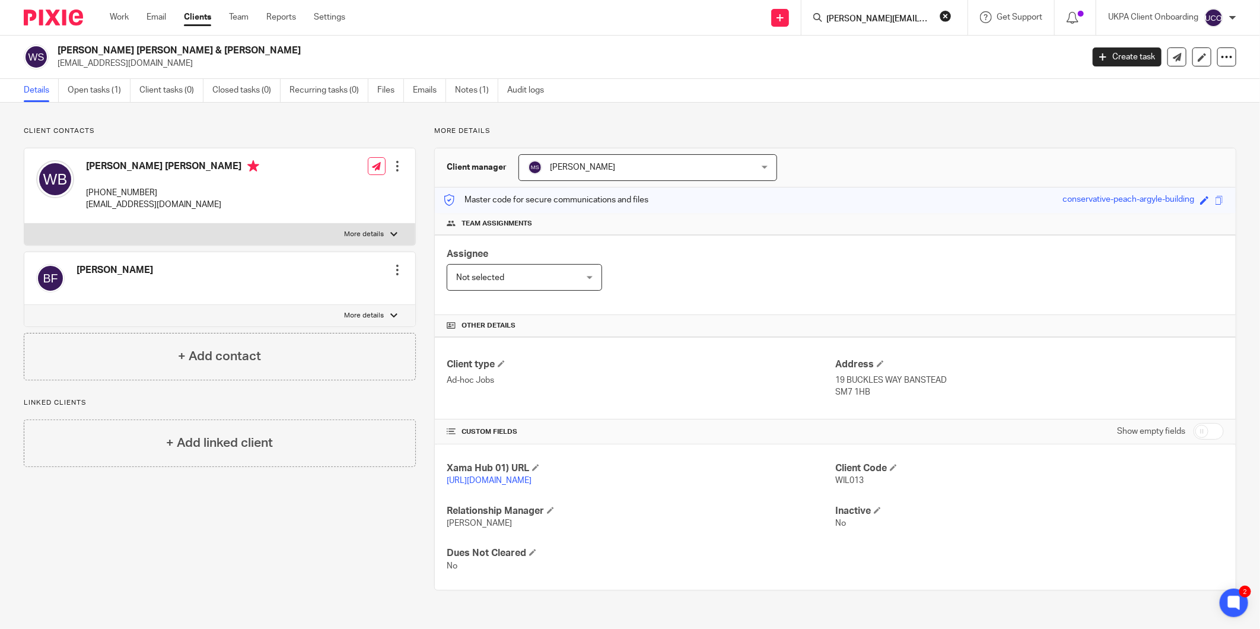
scroll to position [0, 9]
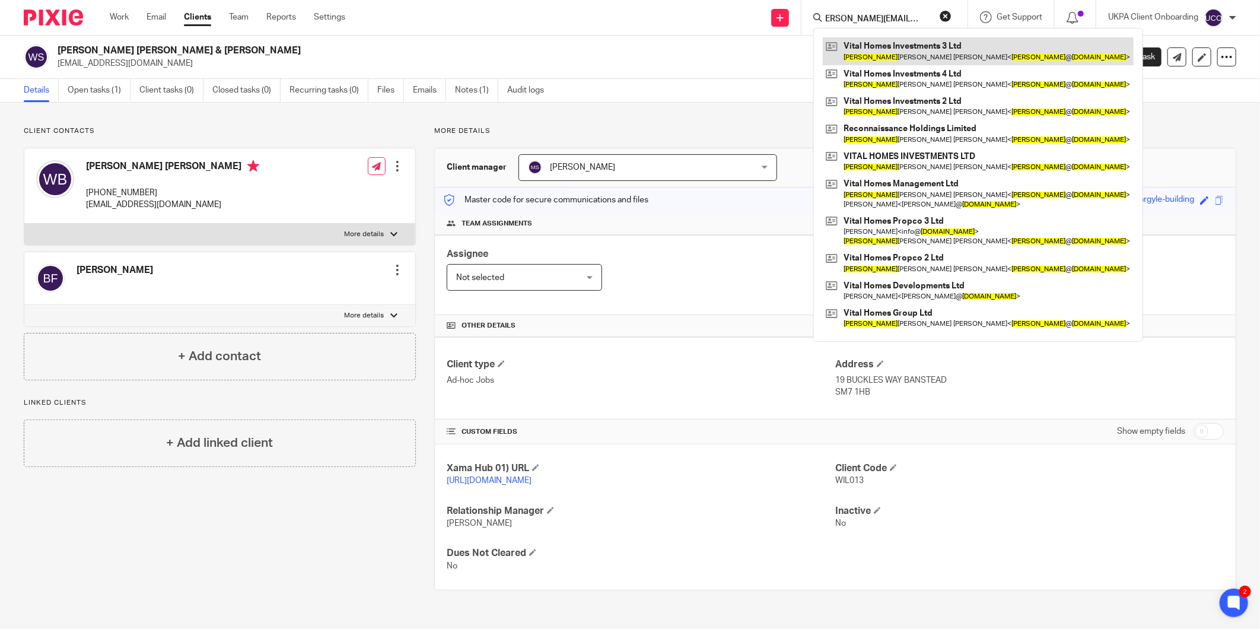
type input "[PERSON_NAME][EMAIL_ADDRESS][DOMAIN_NAME]"
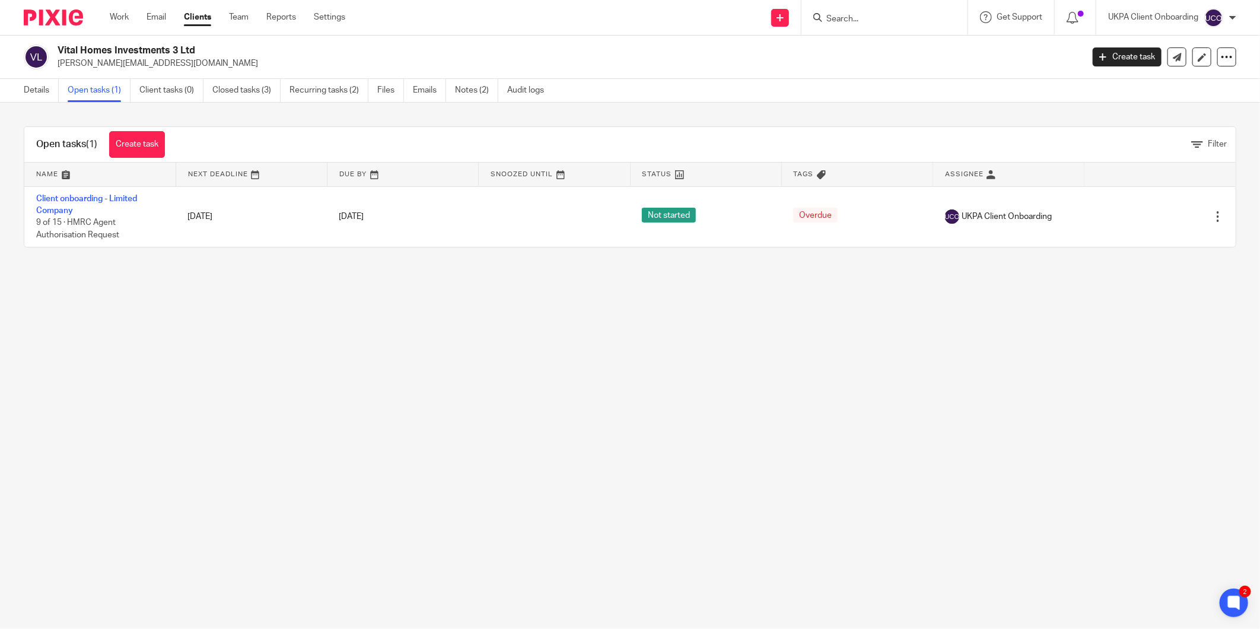
click at [133, 69] on div "Vital Homes Investments 3 Ltd james@vitalhomesgroup.com Create task Update from…" at bounding box center [630, 57] width 1260 height 43
copy main "[PERSON_NAME][EMAIL_ADDRESS][DOMAIN_NAME] Create task Update from Companies Hou…"
click at [28, 88] on link "Details" at bounding box center [41, 90] width 35 height 23
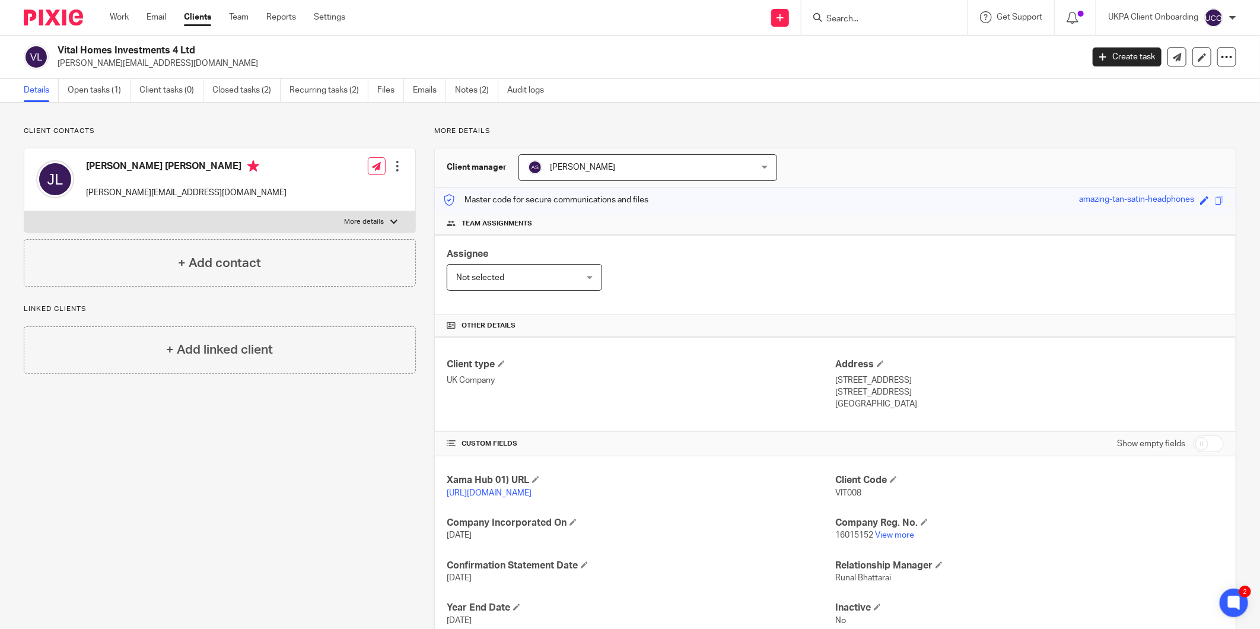
click at [76, 104] on div "Client contacts [PERSON_NAME] [PERSON_NAME] [PERSON_NAME][EMAIL_ADDRESS][DOMAIN…" at bounding box center [630, 407] width 1260 height 608
click at [78, 98] on link "Open tasks (1)" at bounding box center [99, 90] width 63 height 23
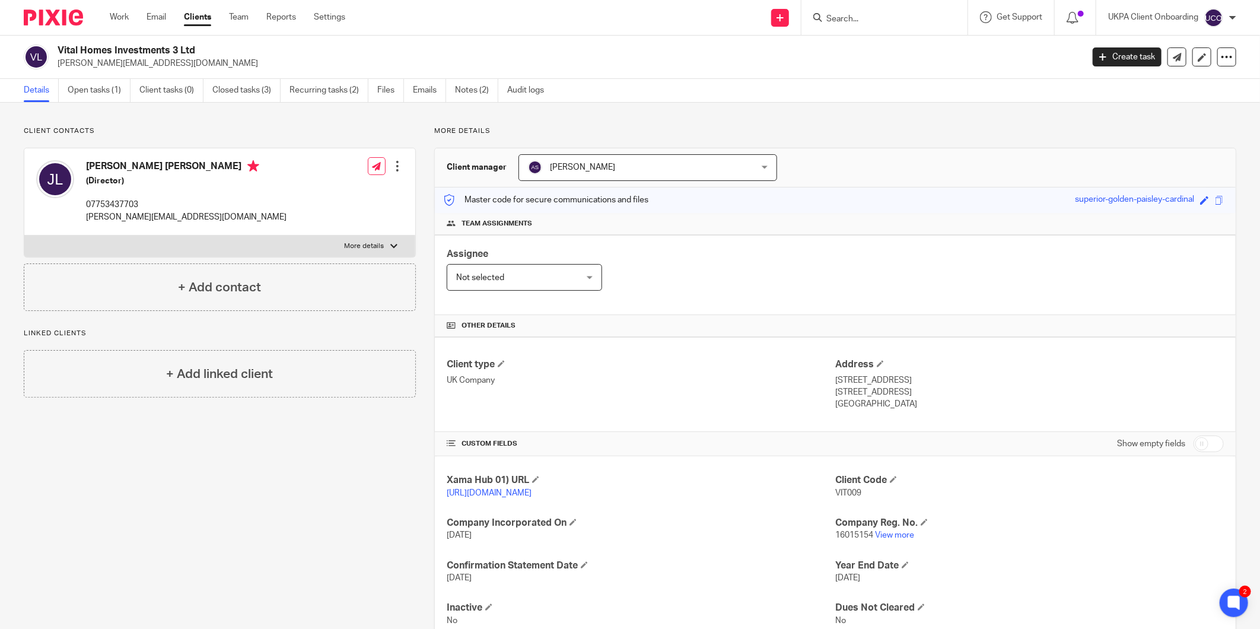
click at [175, 52] on h2 "Vital Homes Investments 3 Ltd" at bounding box center [465, 50] width 814 height 12
copy div "Vital Homes Investments 3 Ltd"
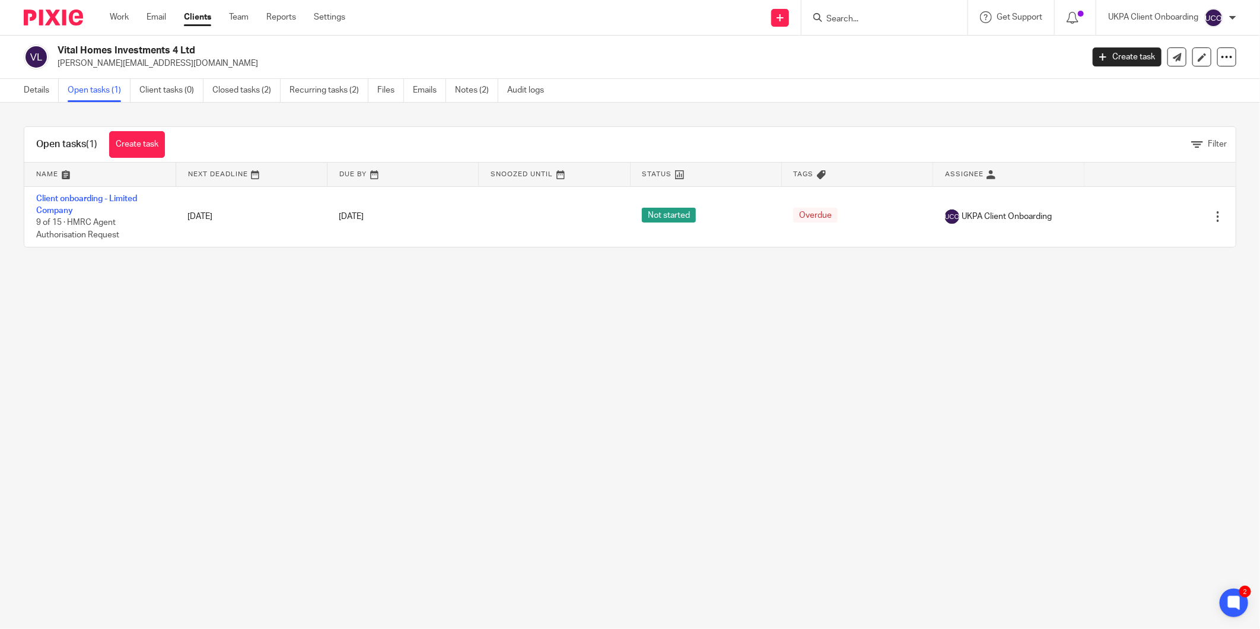
click at [148, 68] on p "[PERSON_NAME][EMAIL_ADDRESS][DOMAIN_NAME]" at bounding box center [566, 64] width 1017 height 12
copy main "[PERSON_NAME][EMAIL_ADDRESS][DOMAIN_NAME] Create task Update from Companies Hou…"
click at [341, 100] on link "Recurring tasks (2)" at bounding box center [328, 90] width 79 height 23
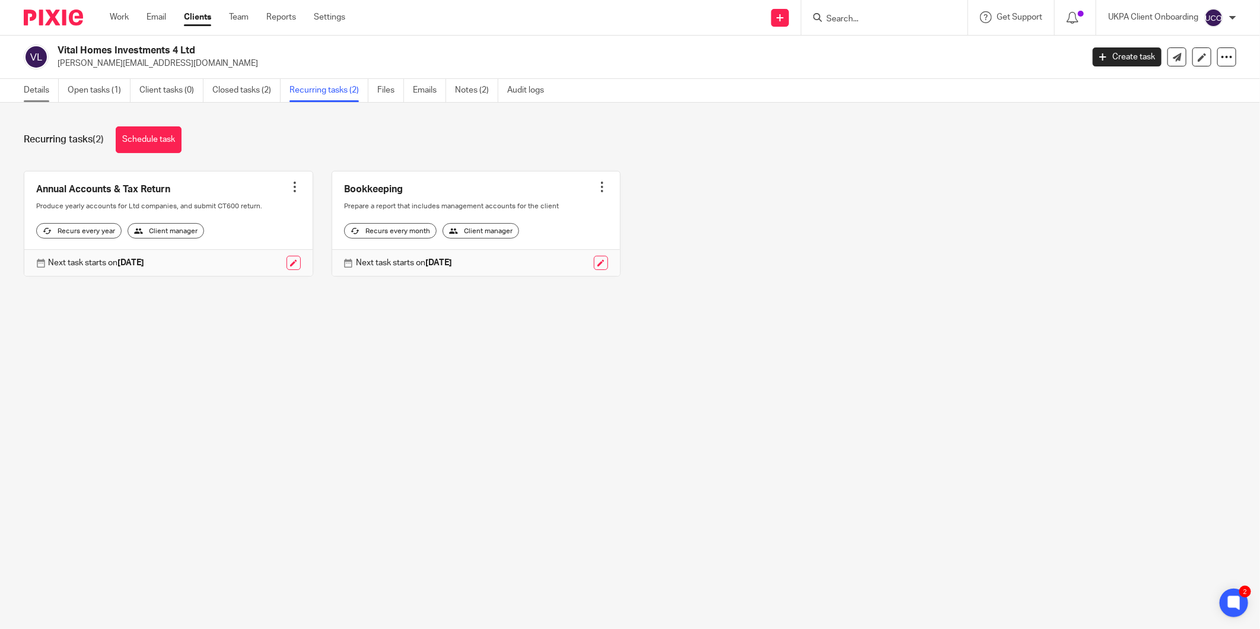
click at [27, 97] on link "Details" at bounding box center [41, 90] width 35 height 23
click at [32, 96] on link "Details" at bounding box center [41, 90] width 35 height 23
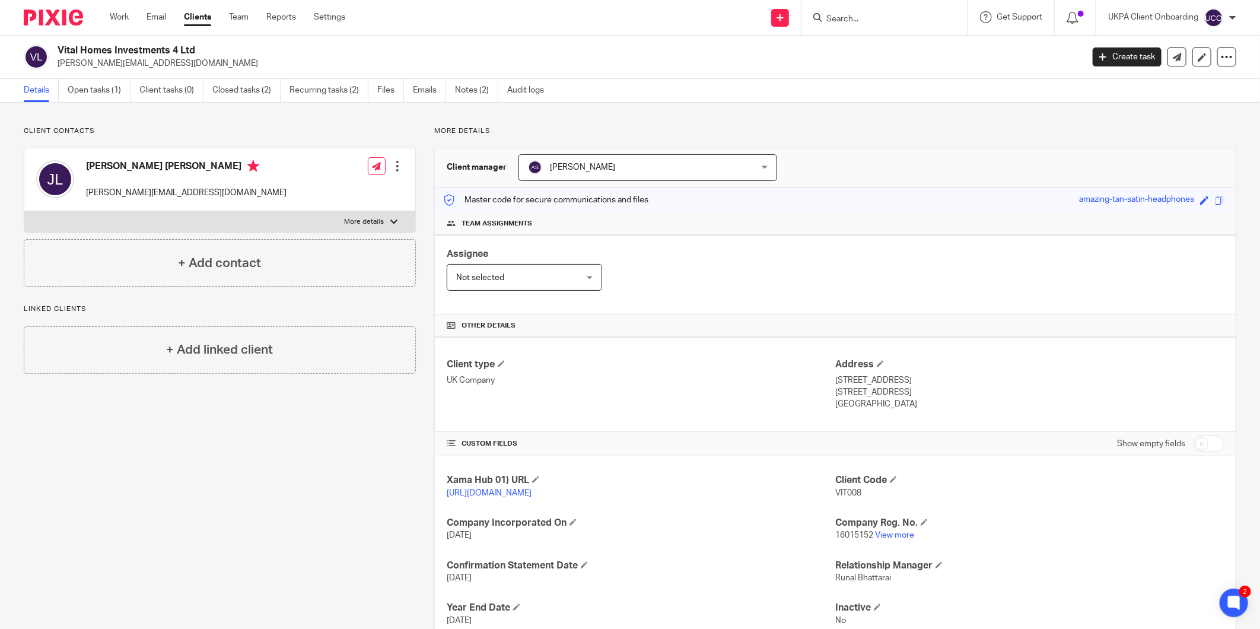
click at [164, 43] on div "Vital Homes Investments 4 Ltd [PERSON_NAME][EMAIL_ADDRESS][DOMAIN_NAME] Create …" at bounding box center [630, 57] width 1260 height 43
copy div "Vital Homes Investments 4 Ltd"
